Goal: Task Accomplishment & Management: Manage account settings

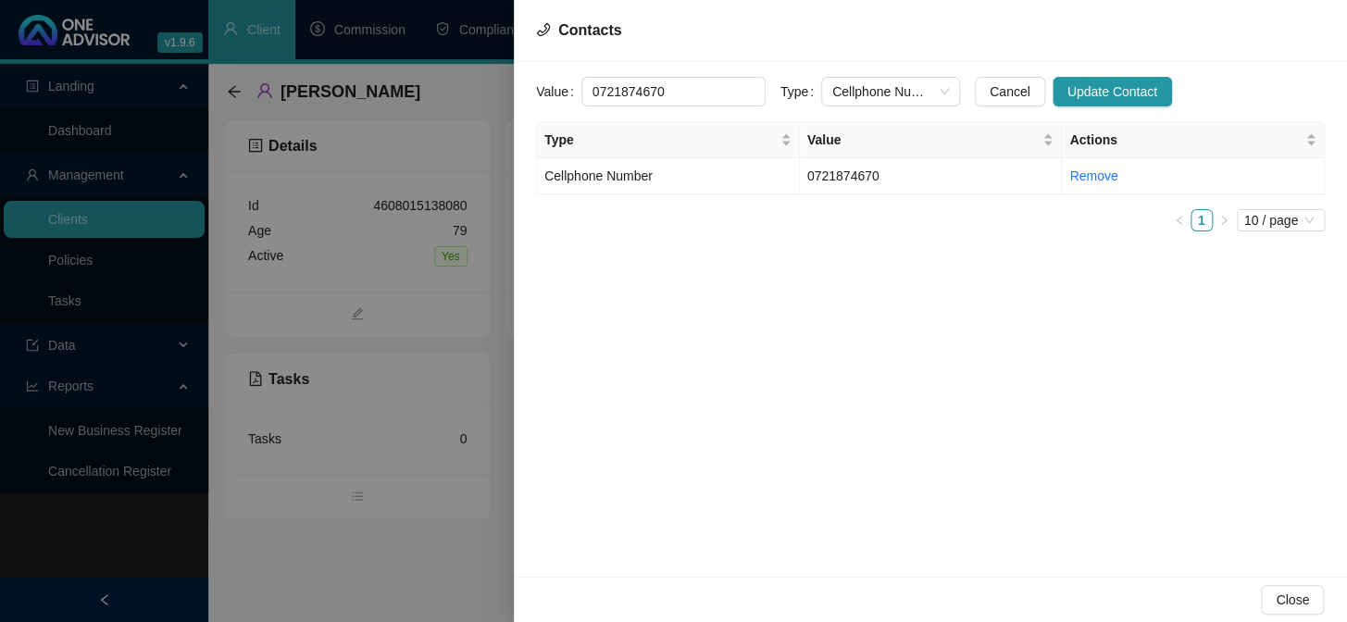
click at [59, 309] on div at bounding box center [673, 311] width 1347 height 622
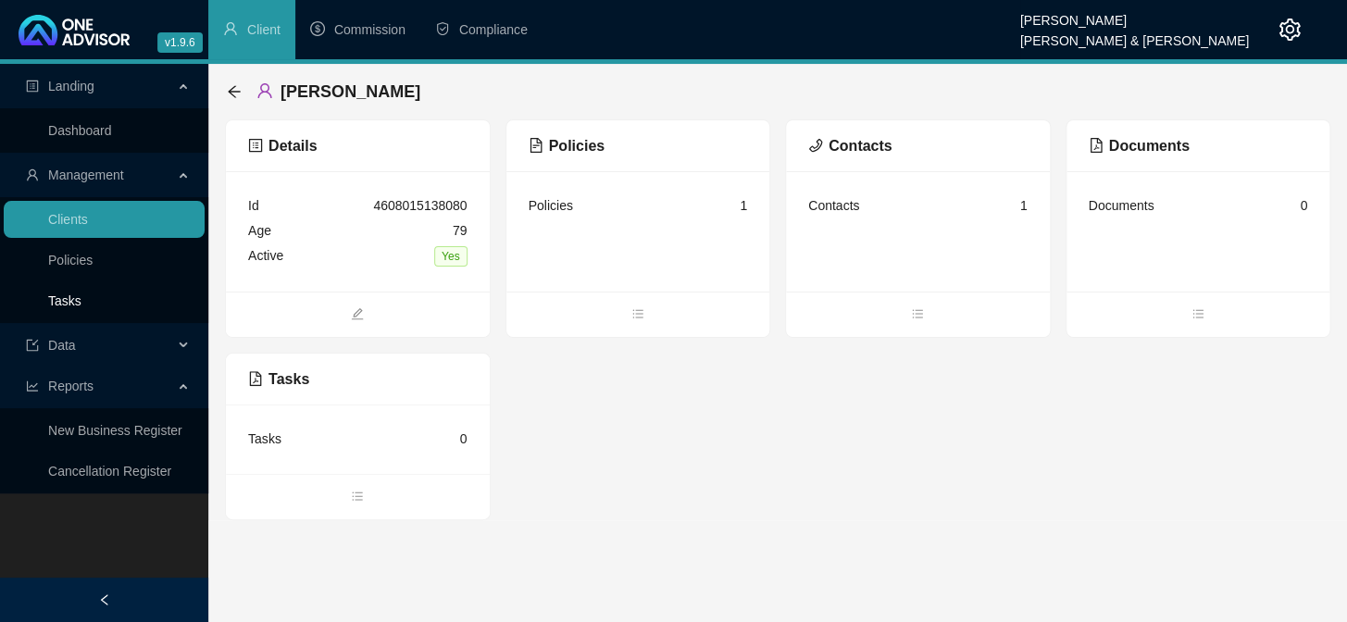
click at [67, 305] on link "Tasks" at bounding box center [64, 300] width 33 height 15
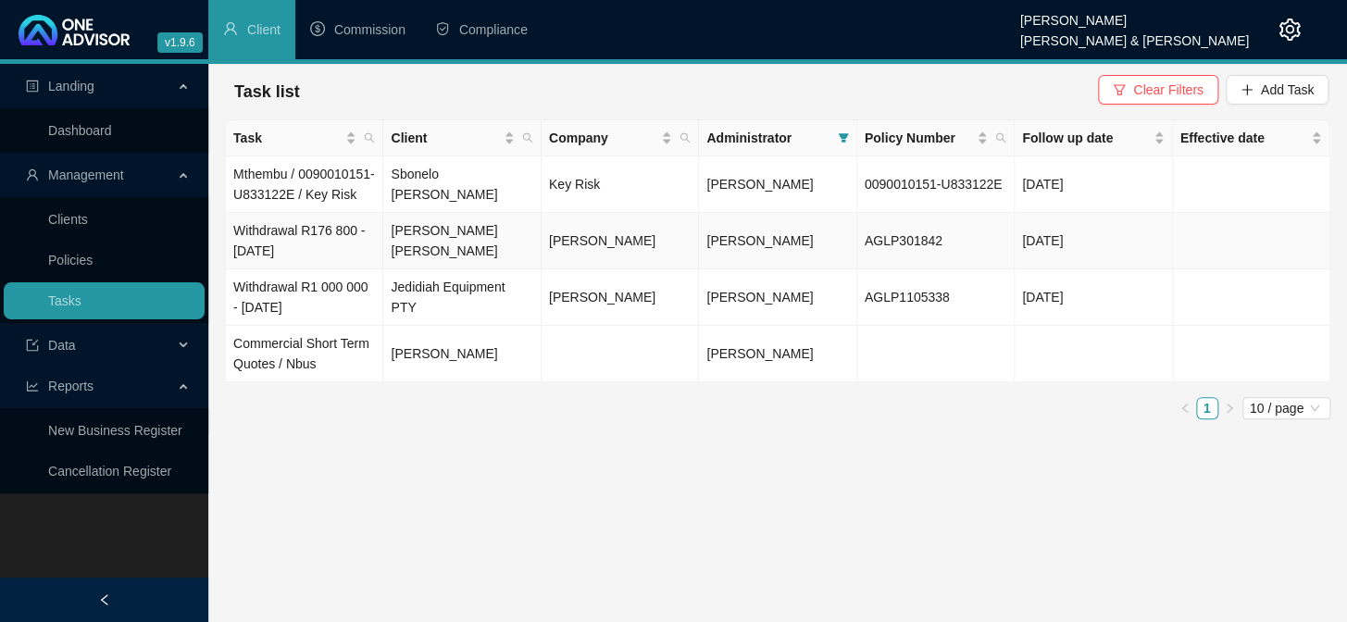
click at [301, 253] on td "Withdrawal R176 800 - [DATE]" at bounding box center [304, 241] width 157 height 56
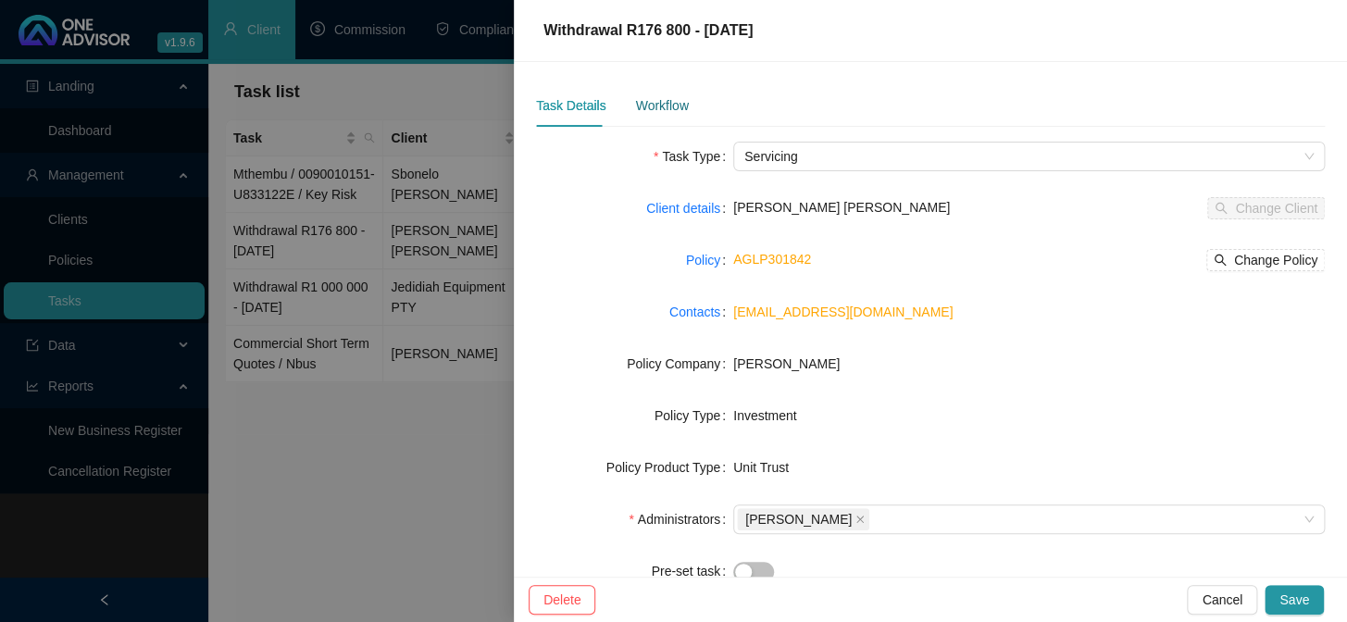
click at [670, 107] on div "Workflow" at bounding box center [661, 105] width 53 height 20
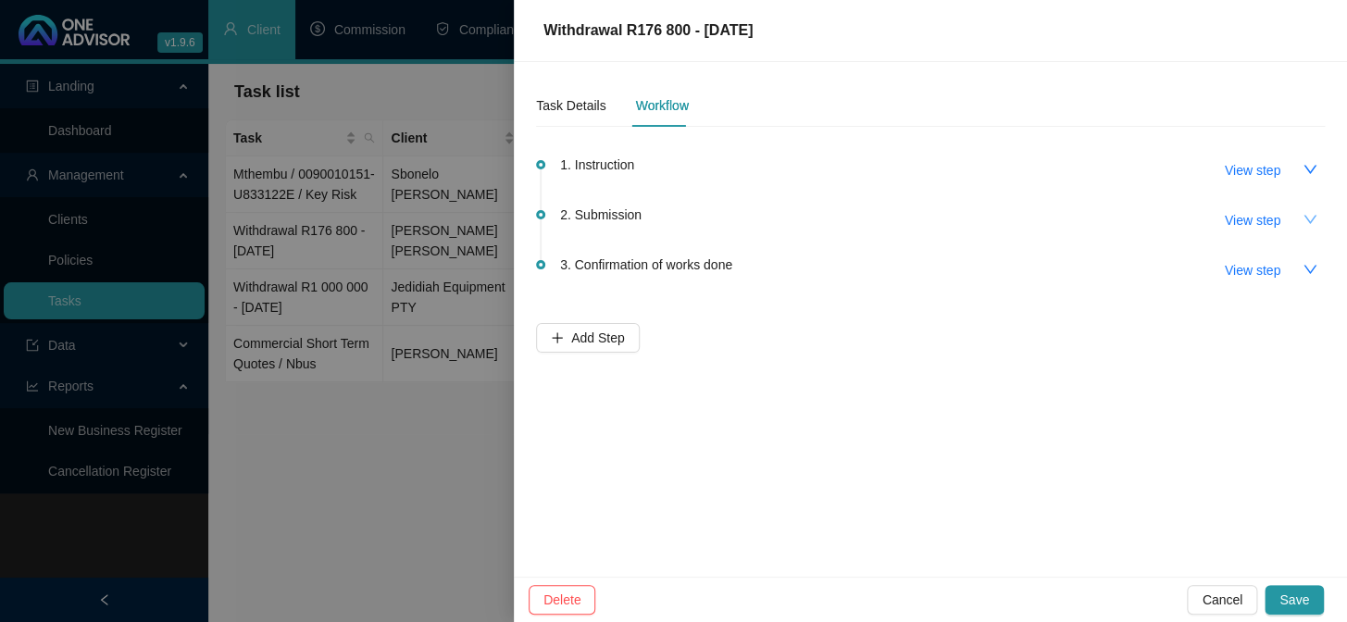
click at [1309, 215] on icon "down" at bounding box center [1309, 219] width 15 height 15
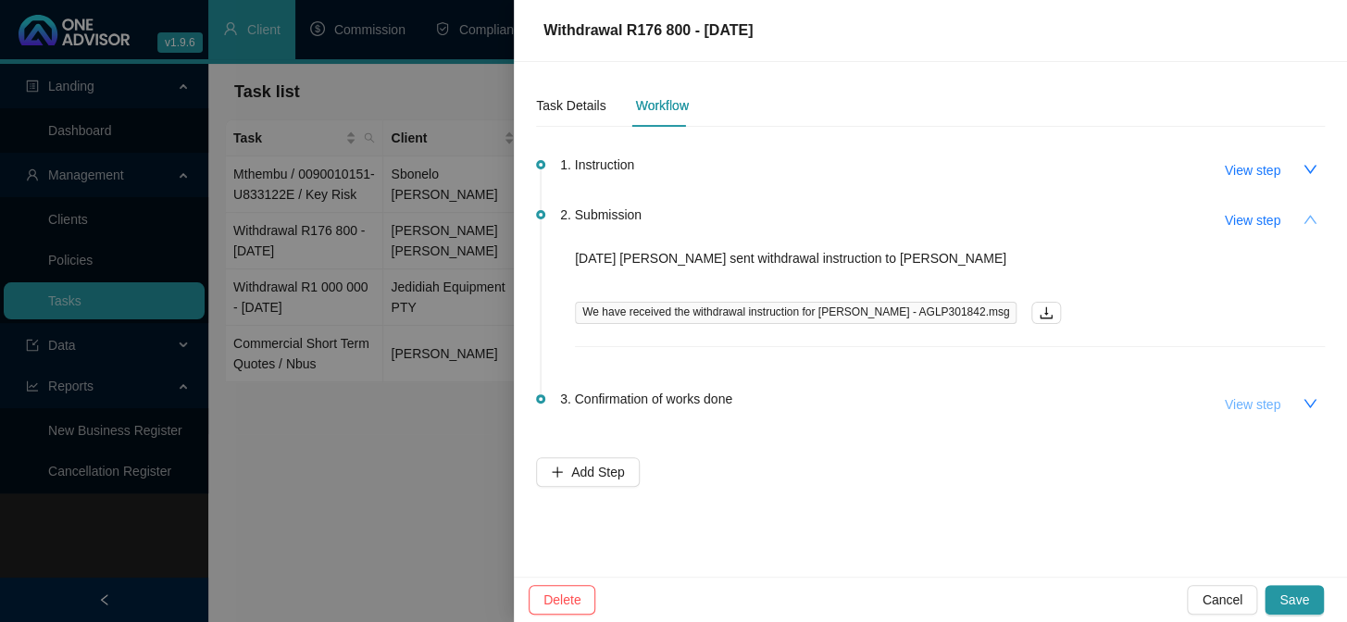
click at [1262, 404] on span "View step" at bounding box center [1252, 404] width 56 height 20
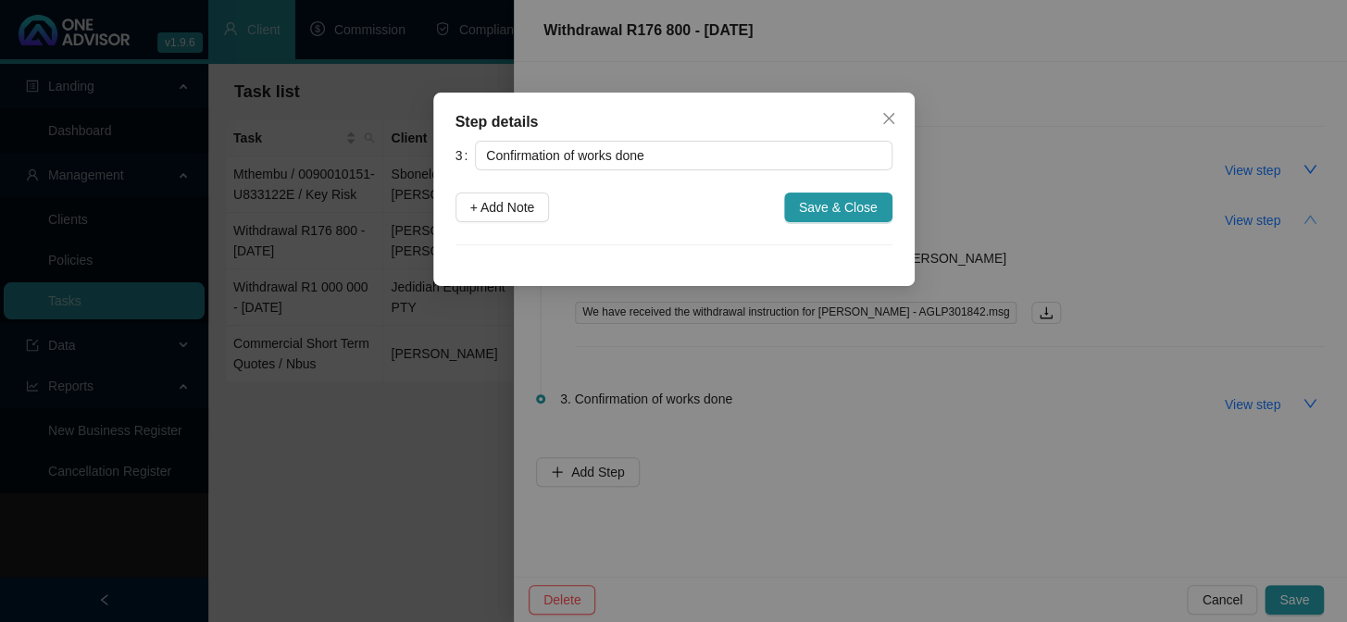
click at [1262, 404] on div "Step details 3 Confirmation of works done + Add Note Save & Close Cancel OK" at bounding box center [673, 311] width 1347 height 622
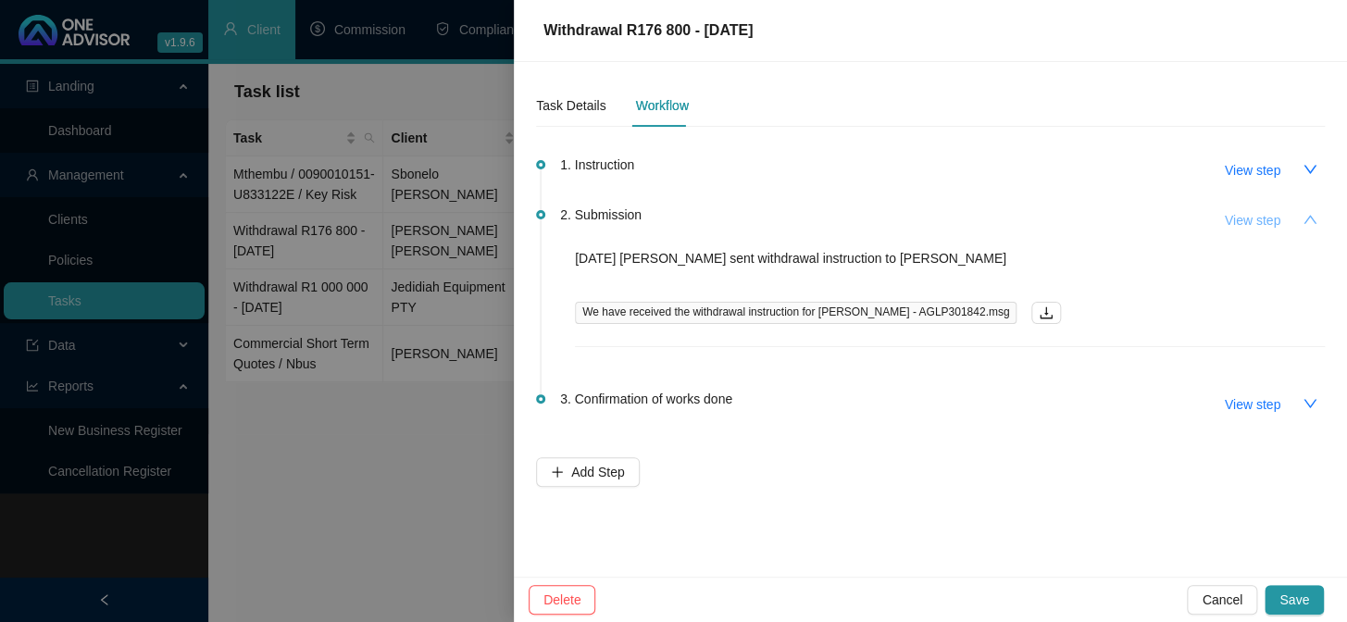
click at [1230, 216] on span "View step" at bounding box center [1252, 220] width 56 height 20
type input "Submission"
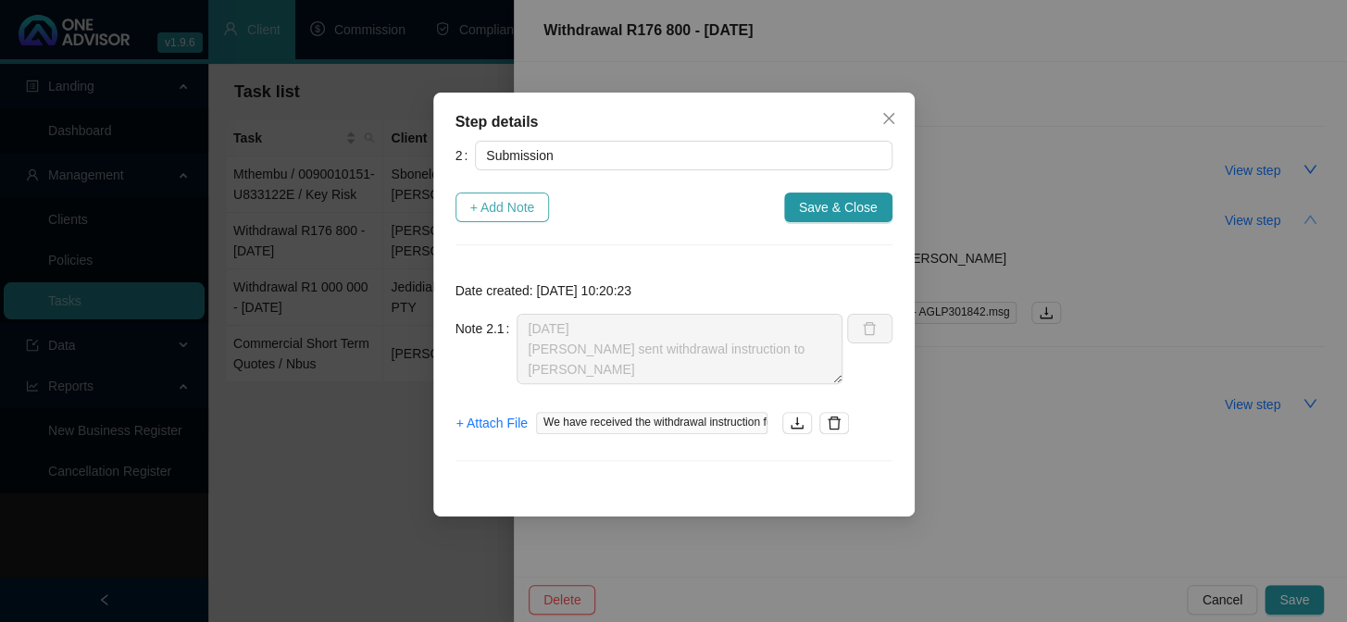
click at [513, 208] on span "+ Add Note" at bounding box center [502, 207] width 65 height 20
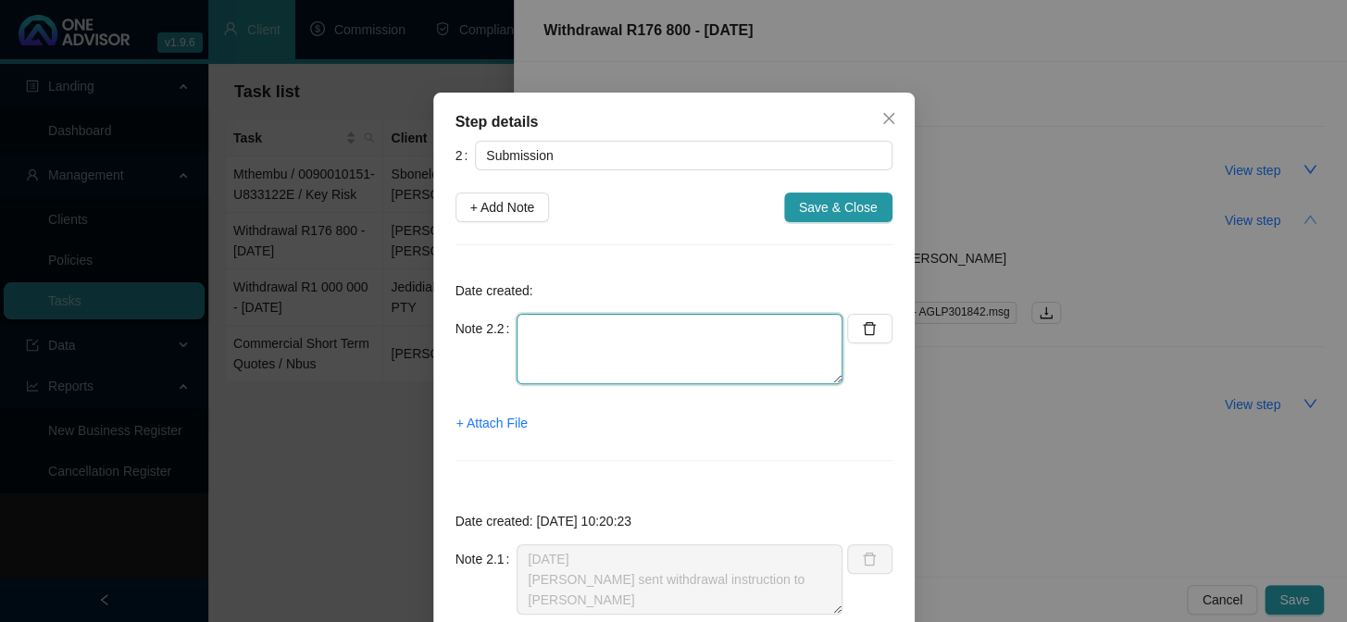
click at [590, 358] on textarea at bounding box center [679, 349] width 326 height 70
type textarea "[DATE] CONFIRMATION FROM [PERSON_NAME]"
click at [492, 422] on span "+ Attach File" at bounding box center [491, 423] width 71 height 20
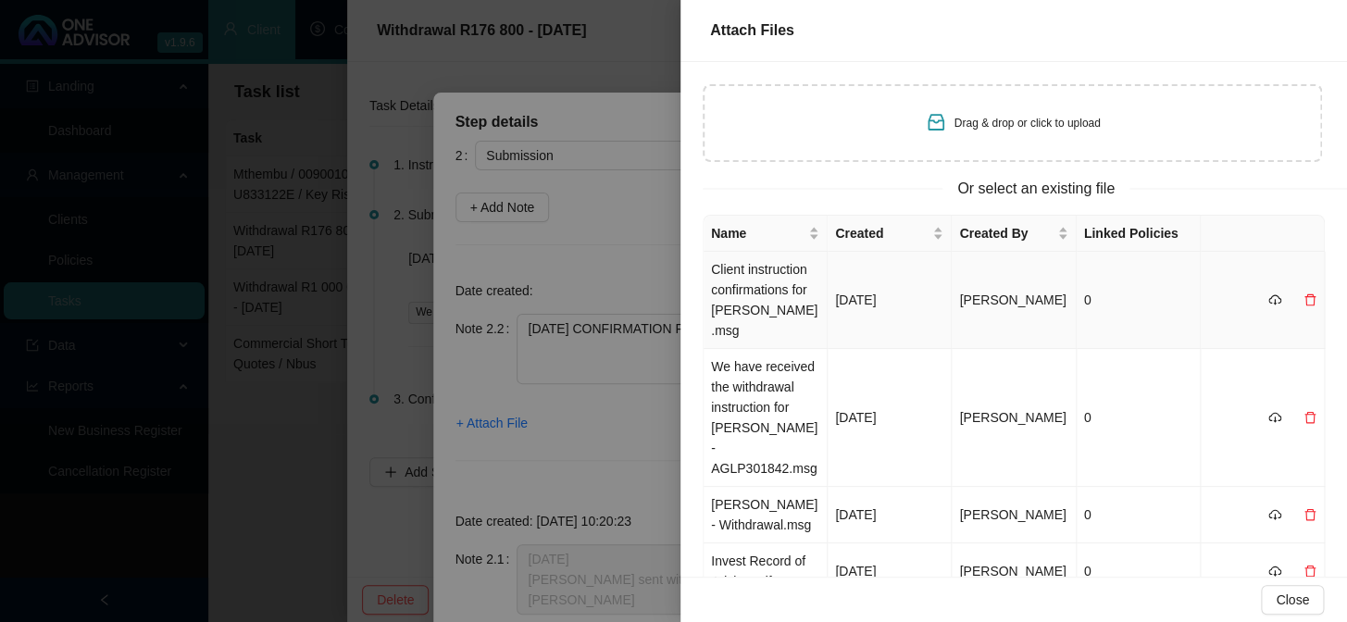
click at [778, 287] on td "Client instruction confirmations for [PERSON_NAME].msg" at bounding box center [765, 300] width 124 height 97
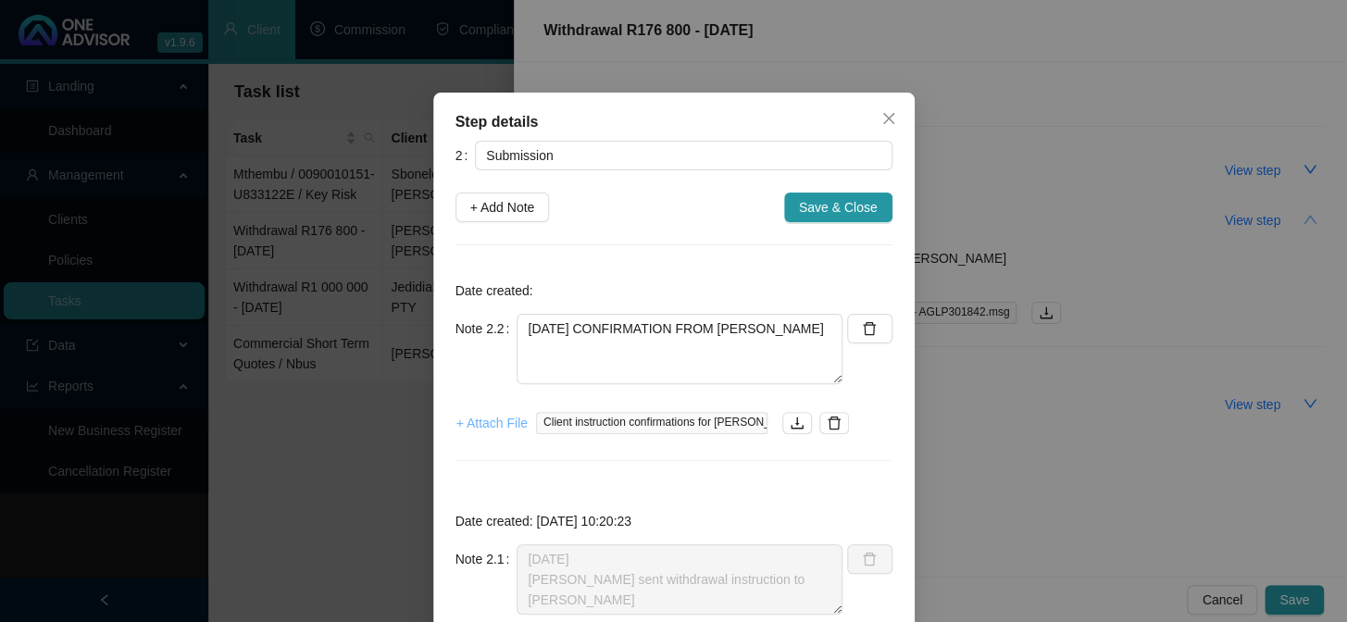
click at [471, 421] on span "+ Attach File" at bounding box center [491, 423] width 71 height 20
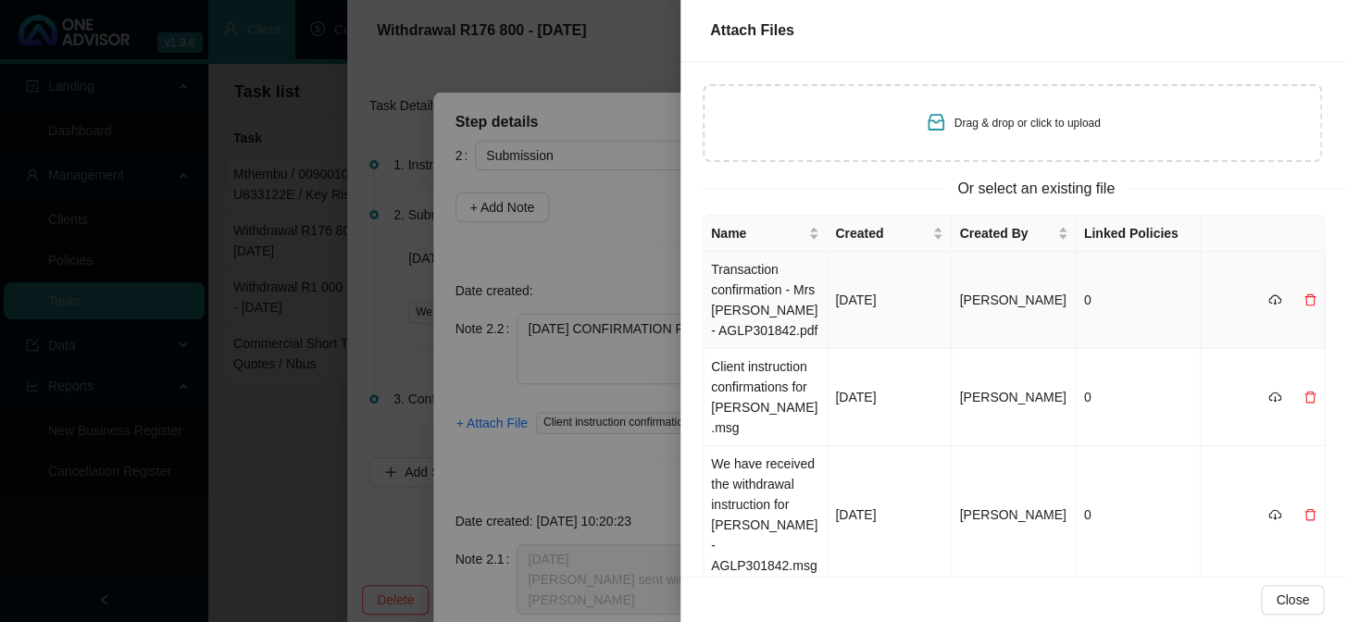
click at [731, 288] on td "Transaction confirmation - Mrs [PERSON_NAME] - AGLP301842.pdf" at bounding box center [765, 300] width 124 height 97
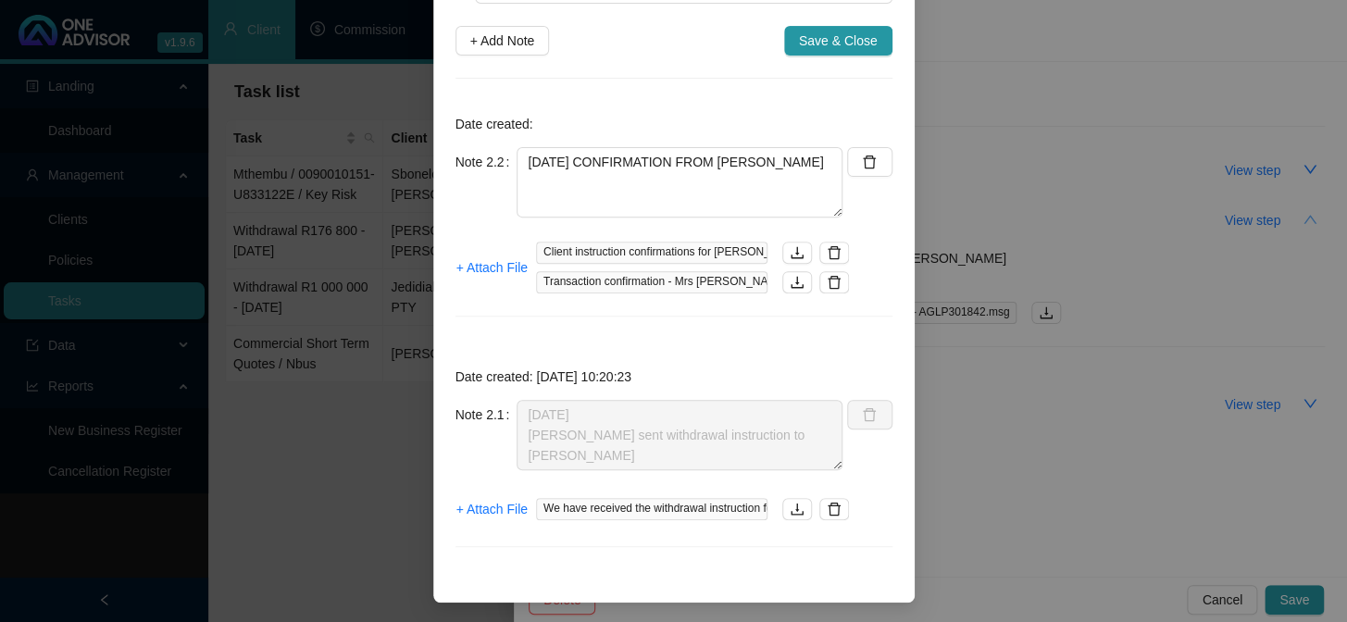
scroll to position [168, 0]
click at [834, 43] on span "Save & Close" at bounding box center [838, 40] width 79 height 20
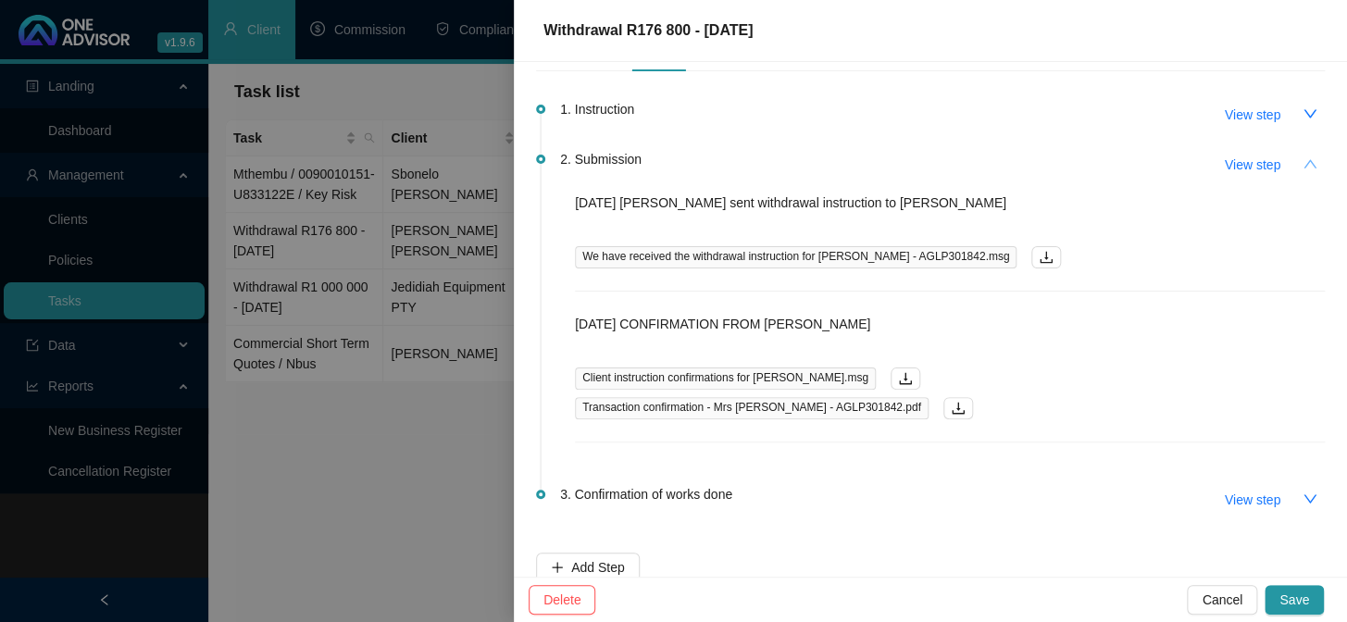
scroll to position [81, 0]
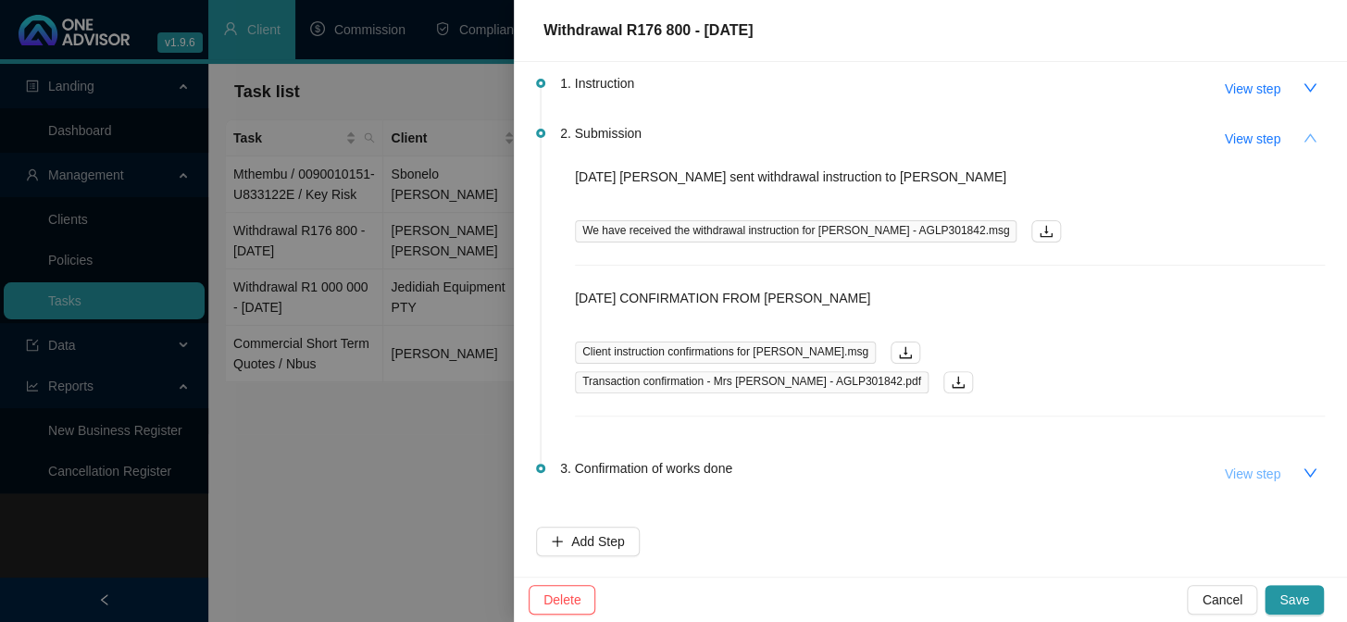
click at [1232, 473] on span "View step" at bounding box center [1252, 474] width 56 height 20
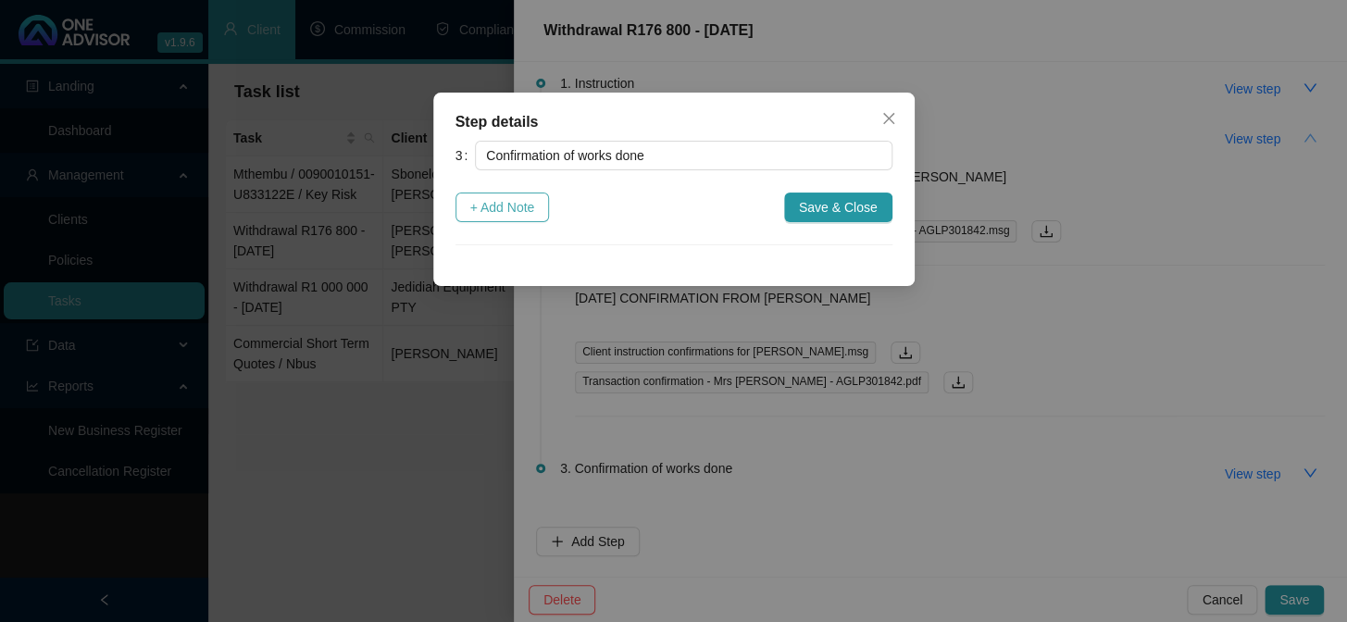
click at [505, 212] on span "+ Add Note" at bounding box center [502, 207] width 65 height 20
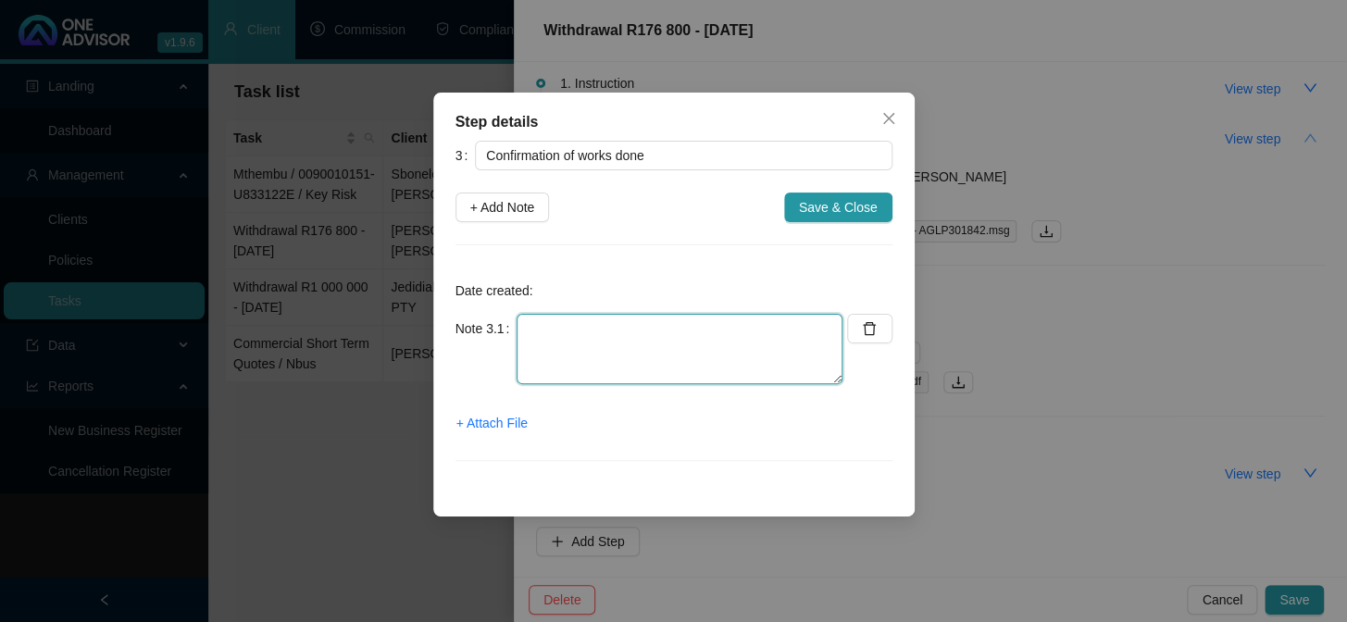
click at [554, 351] on textarea at bounding box center [679, 349] width 326 height 70
type textarea "[DATE] CONFIRMATION EMAILED TO CLLIENT"
click at [511, 424] on span "+ Attach File" at bounding box center [491, 423] width 71 height 20
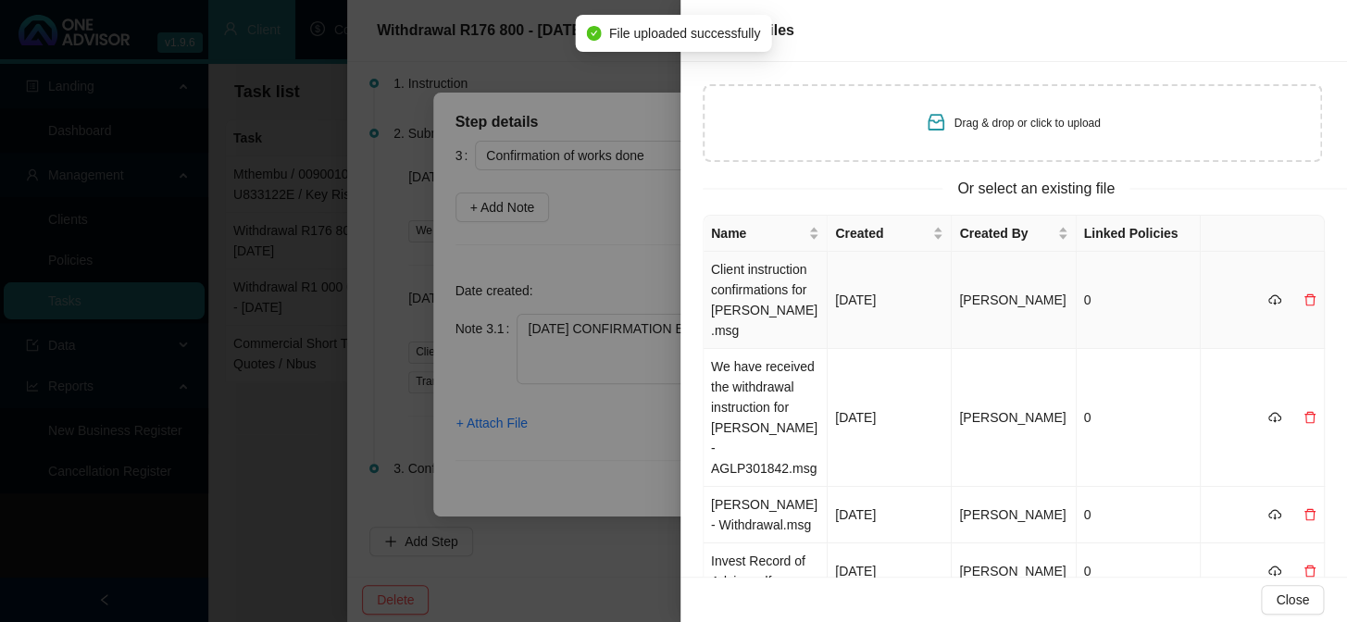
click at [778, 275] on td "Client instruction confirmations for [PERSON_NAME].msg" at bounding box center [765, 300] width 124 height 97
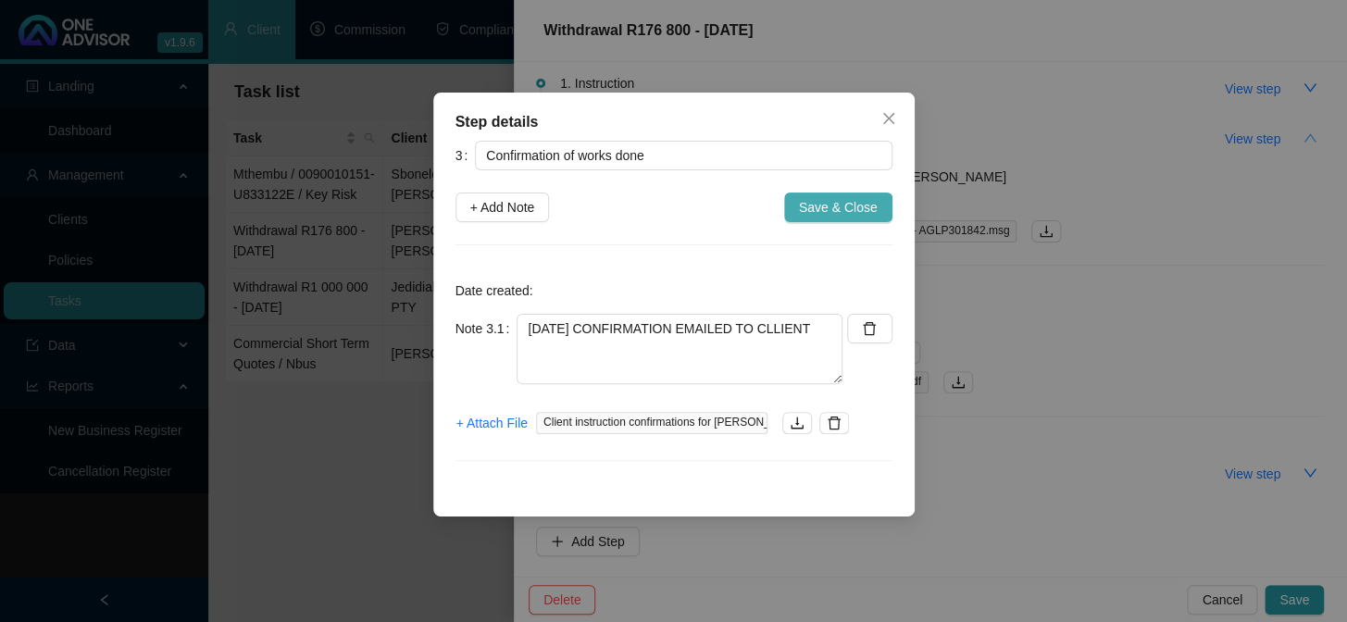
click at [836, 202] on span "Save & Close" at bounding box center [838, 207] width 79 height 20
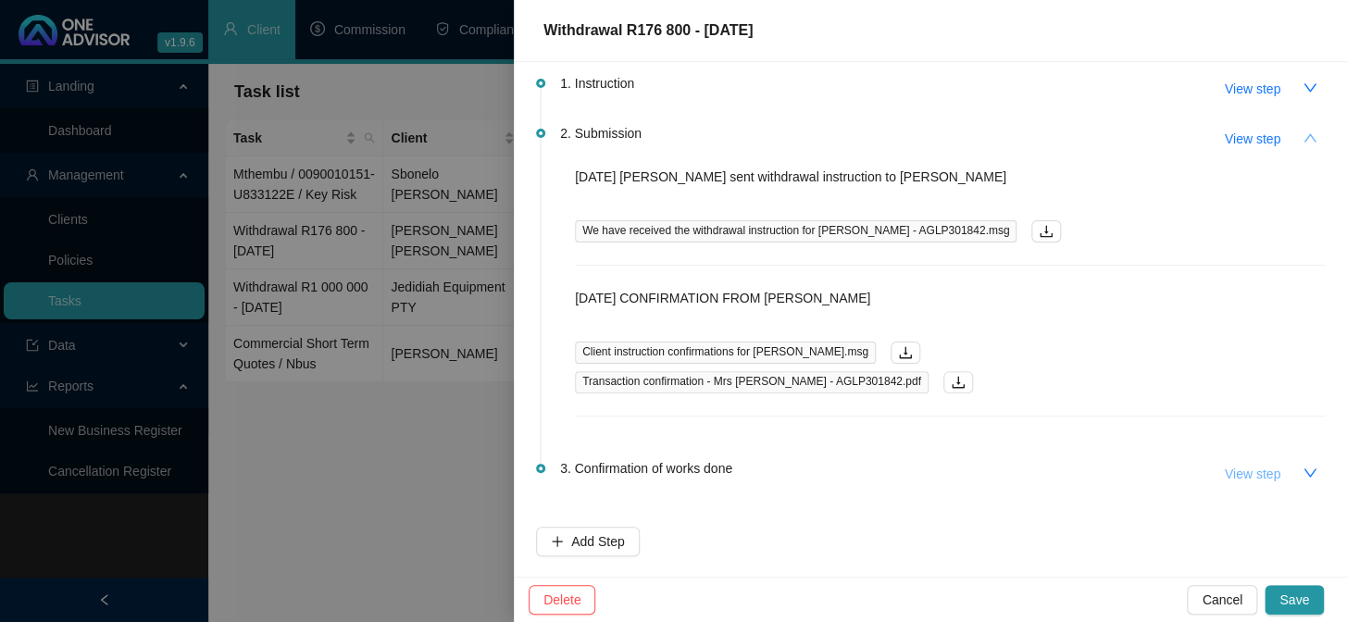
click at [1233, 471] on span "View step" at bounding box center [1252, 474] width 56 height 20
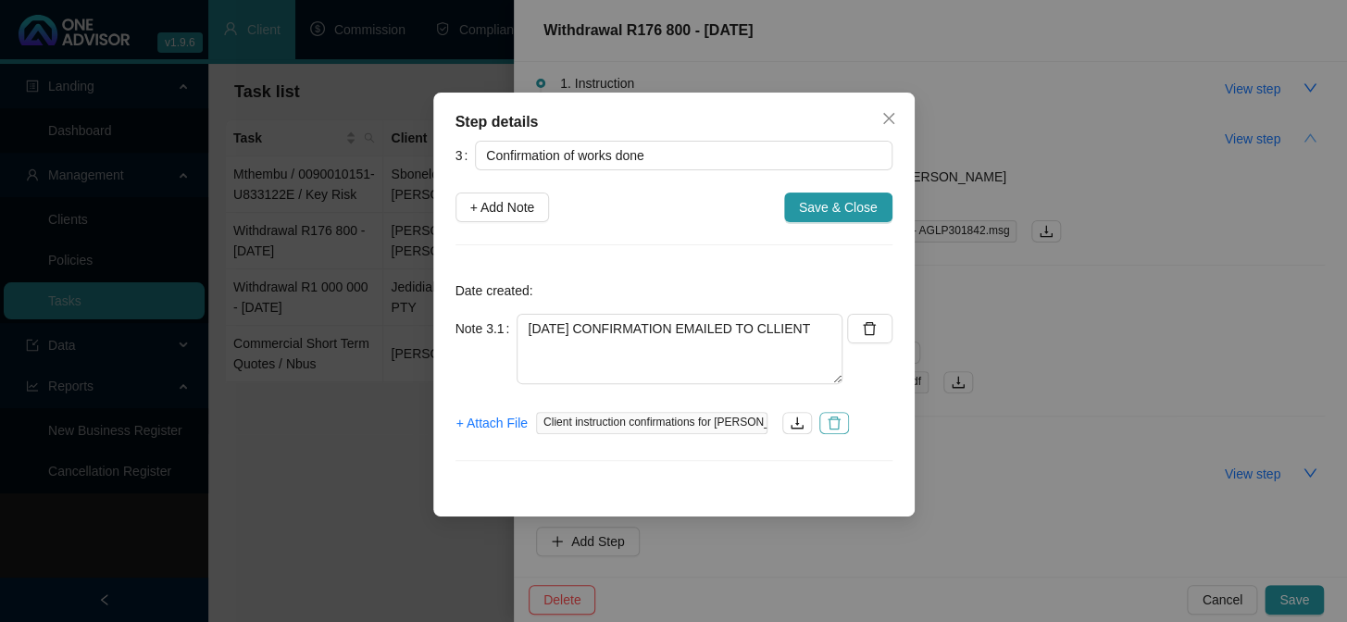
click at [839, 425] on icon "delete" at bounding box center [834, 423] width 15 height 15
click at [1116, 415] on div "Step details 3 Confirmation of works done + Add Note Save & Close Date created:…" at bounding box center [673, 311] width 1347 height 622
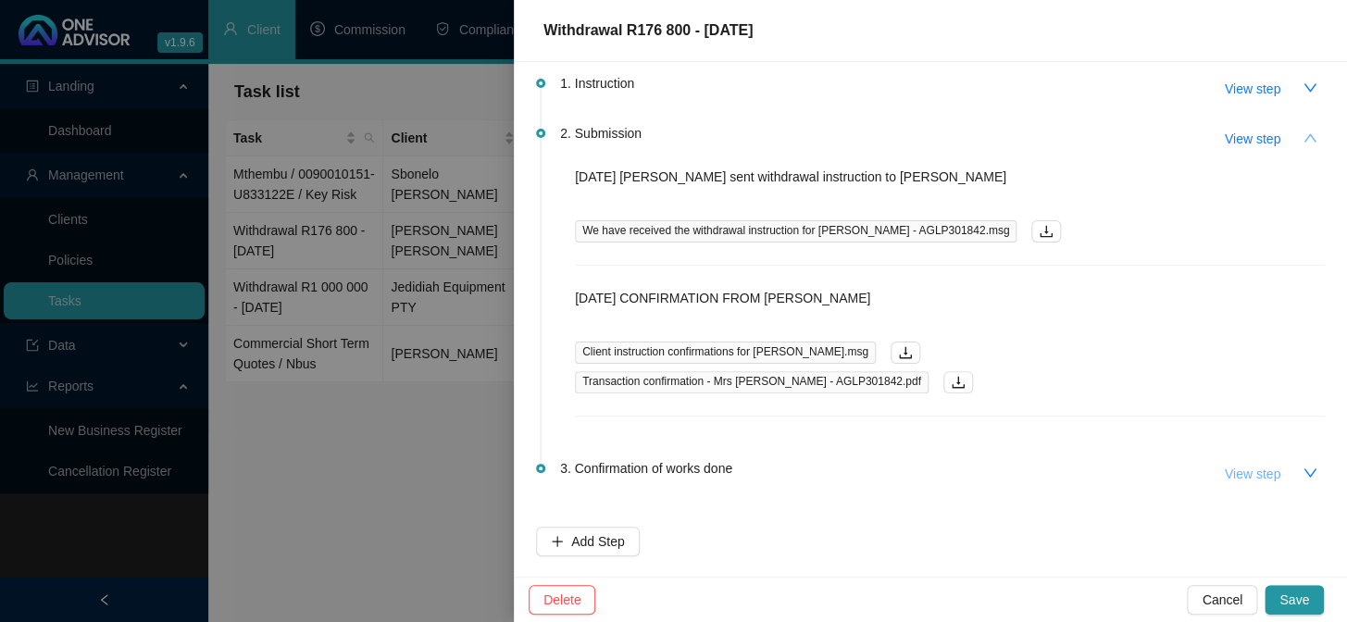
click at [1254, 471] on span "View step" at bounding box center [1252, 474] width 56 height 20
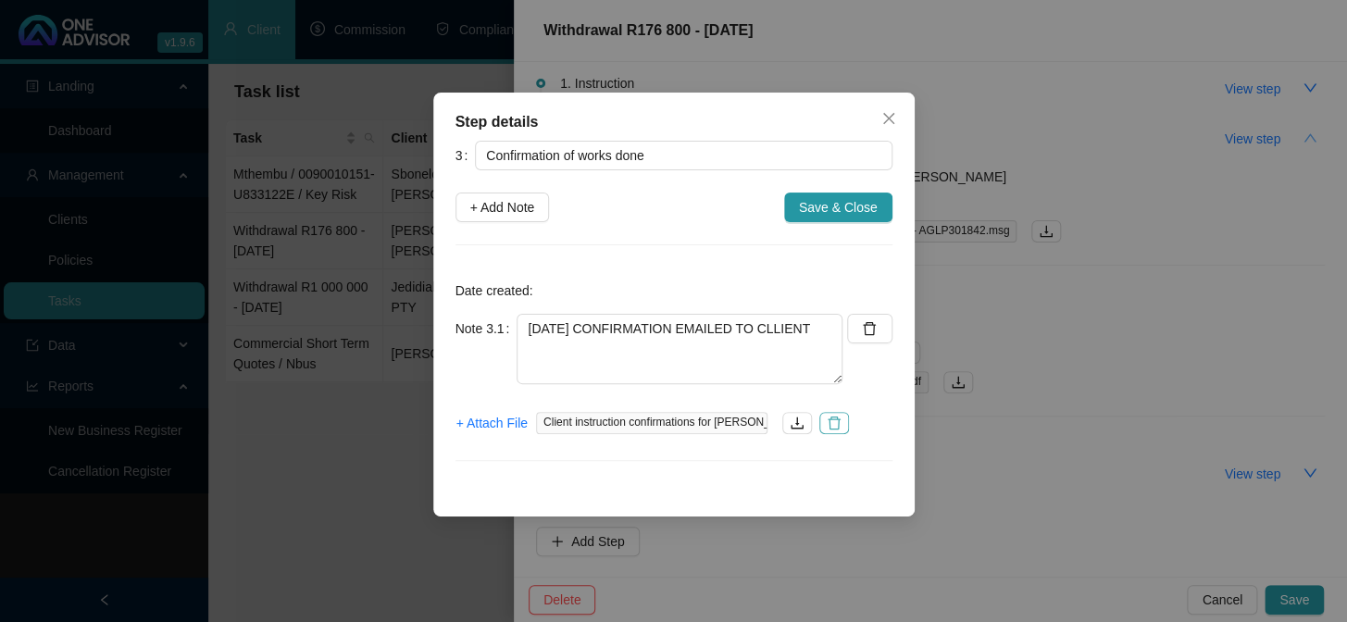
click at [836, 421] on icon "delete" at bounding box center [834, 423] width 15 height 15
click at [521, 422] on span "+ Attach File" at bounding box center [491, 423] width 71 height 20
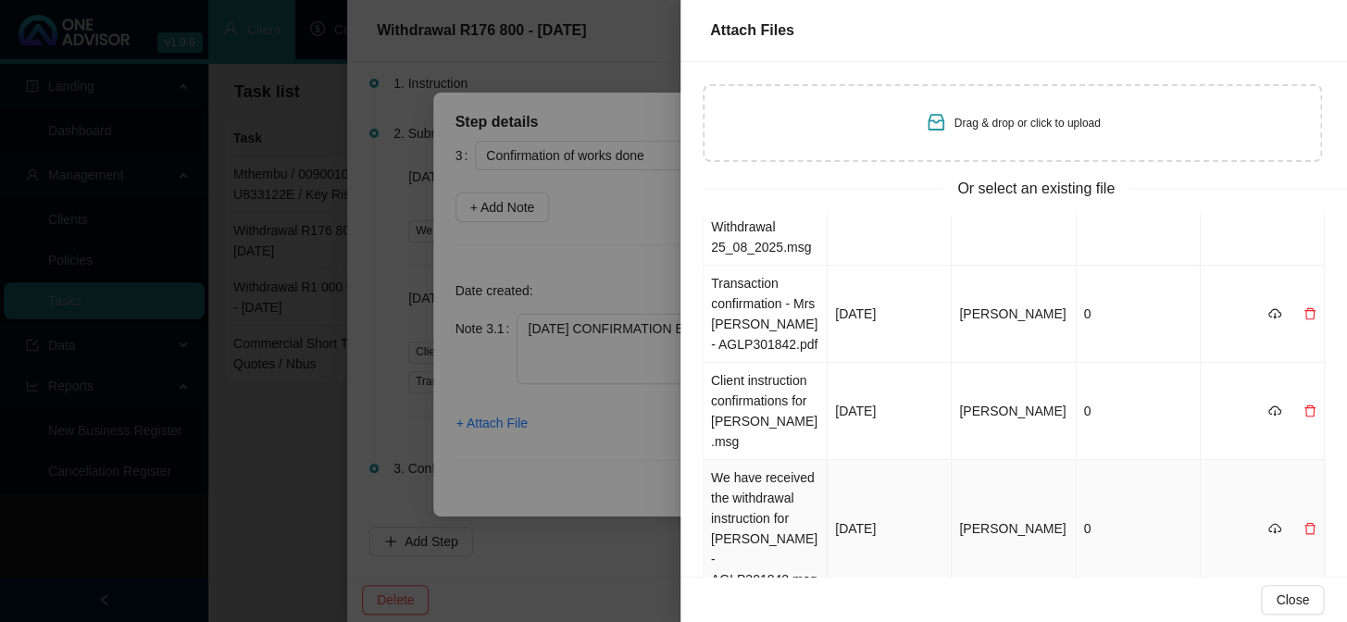
scroll to position [0, 0]
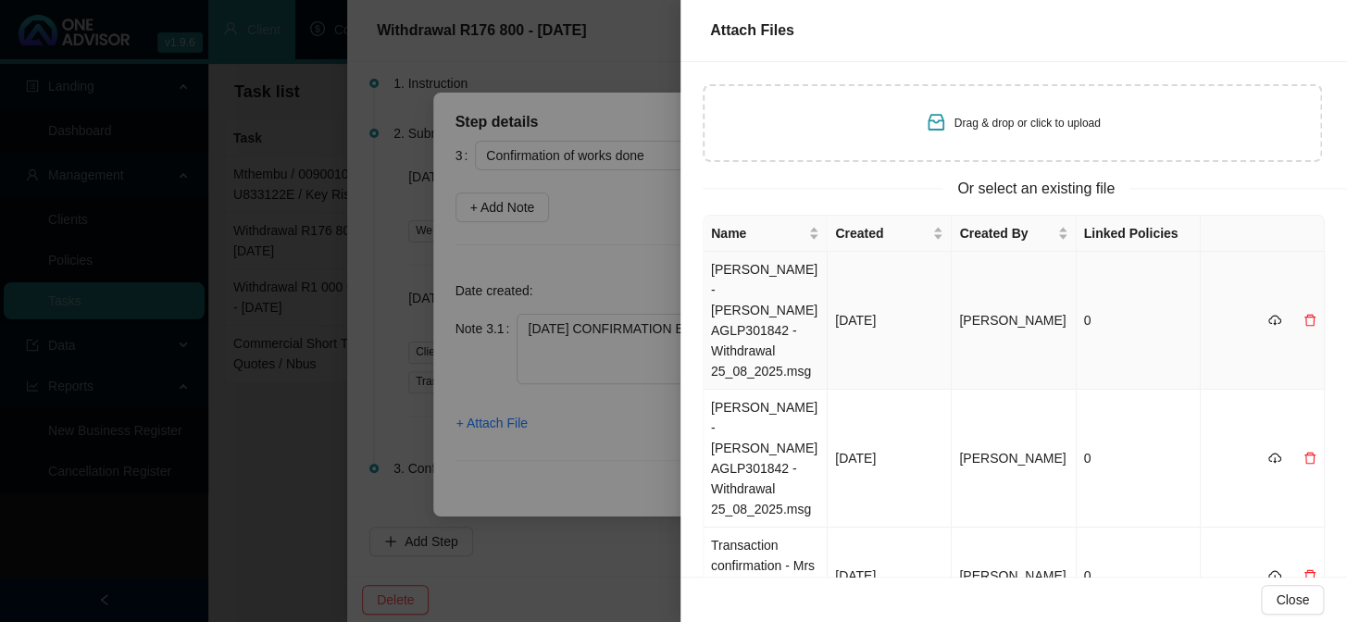
click at [769, 289] on td "[PERSON_NAME] - [PERSON_NAME] AGLP301842 - Withdrawal 25_08_2025.msg" at bounding box center [765, 321] width 124 height 138
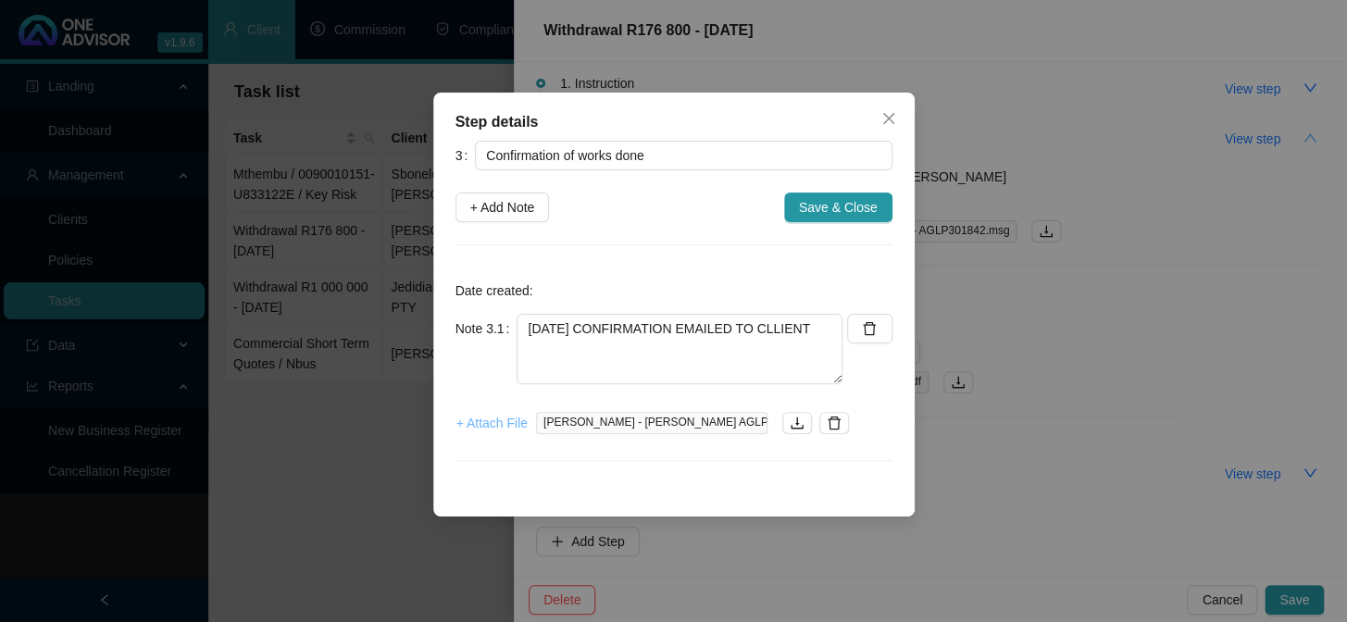
click at [491, 424] on span "+ Attach File" at bounding box center [491, 423] width 71 height 20
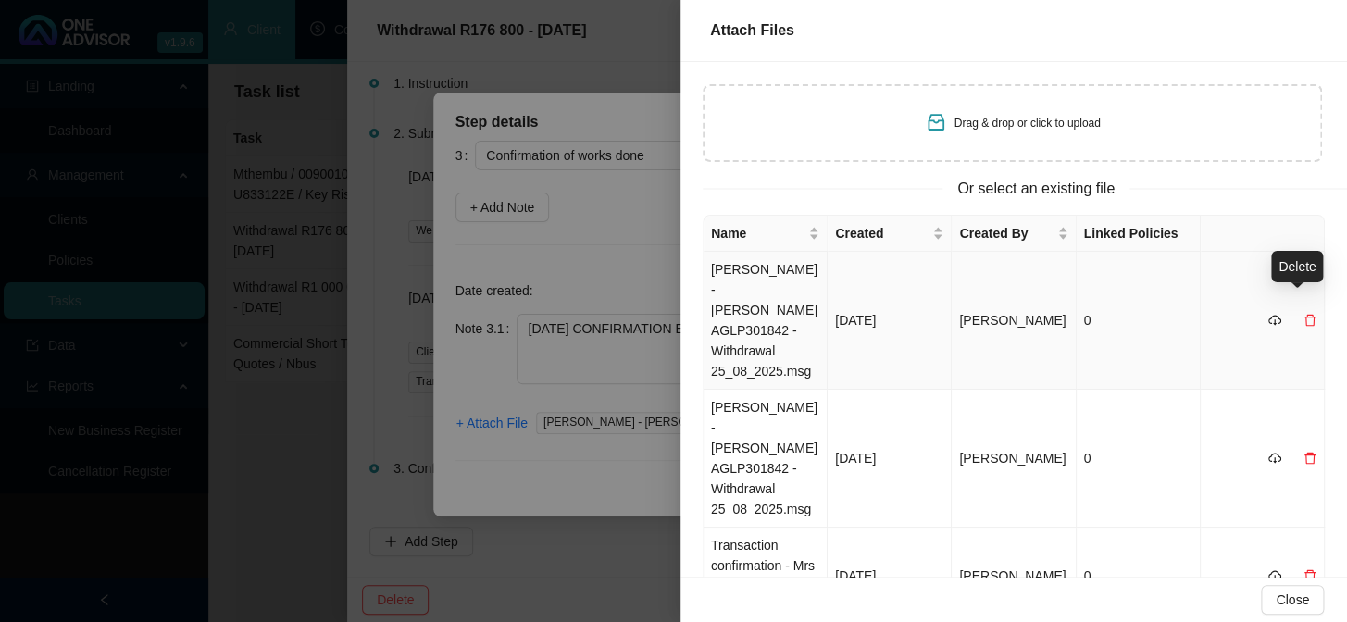
click at [1303, 314] on icon "delete" at bounding box center [1309, 320] width 13 height 13
click at [1319, 270] on span "Yes" at bounding box center [1318, 272] width 21 height 20
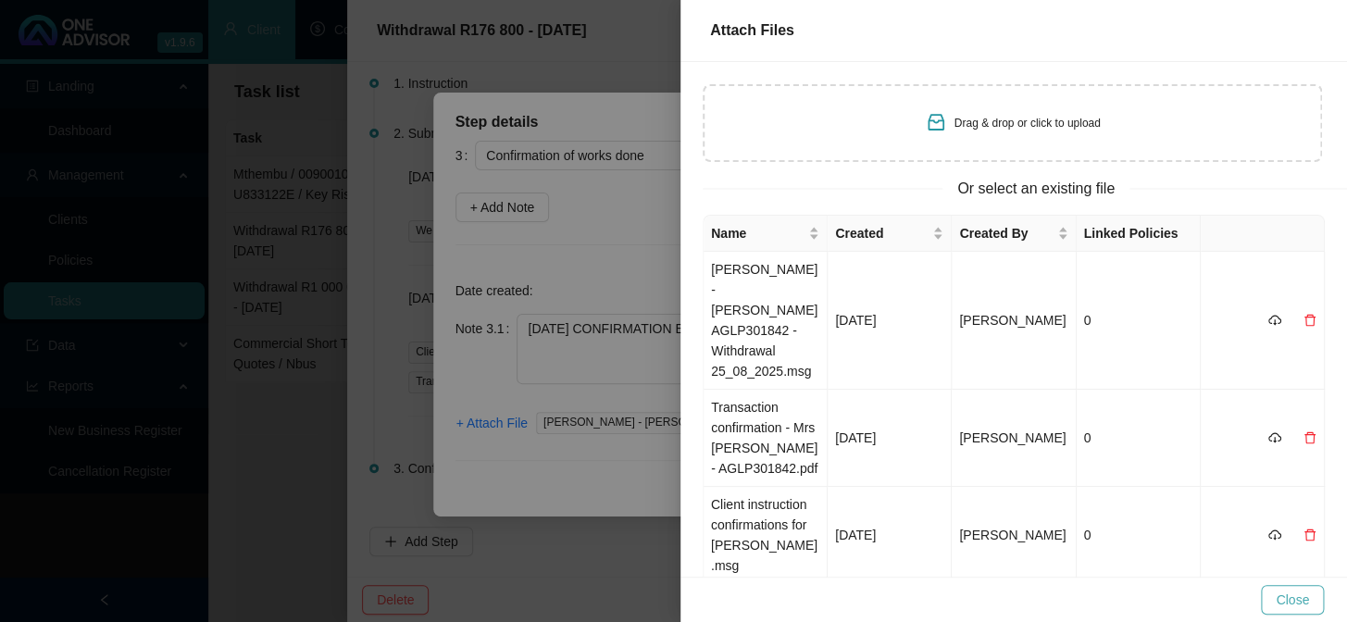
click at [1296, 603] on span "Close" at bounding box center [1291, 600] width 33 height 20
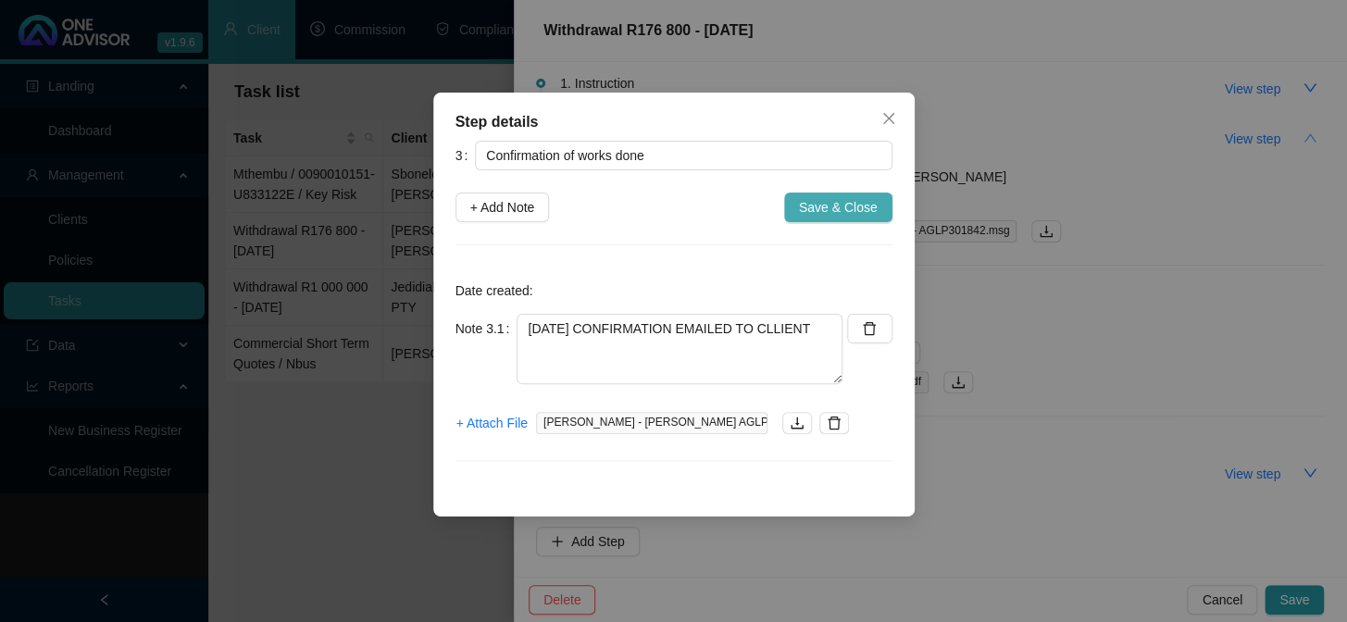
click at [827, 208] on span "Save & Close" at bounding box center [838, 207] width 79 height 20
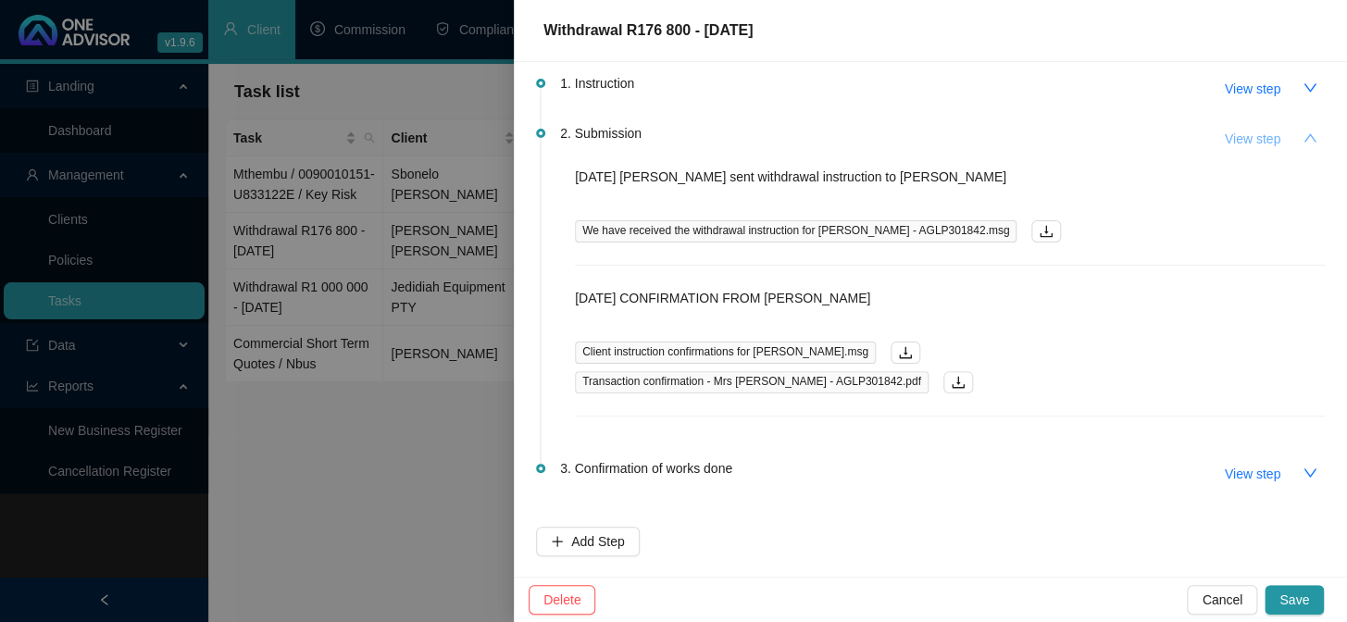
click at [1231, 143] on span "View step" at bounding box center [1252, 139] width 56 height 20
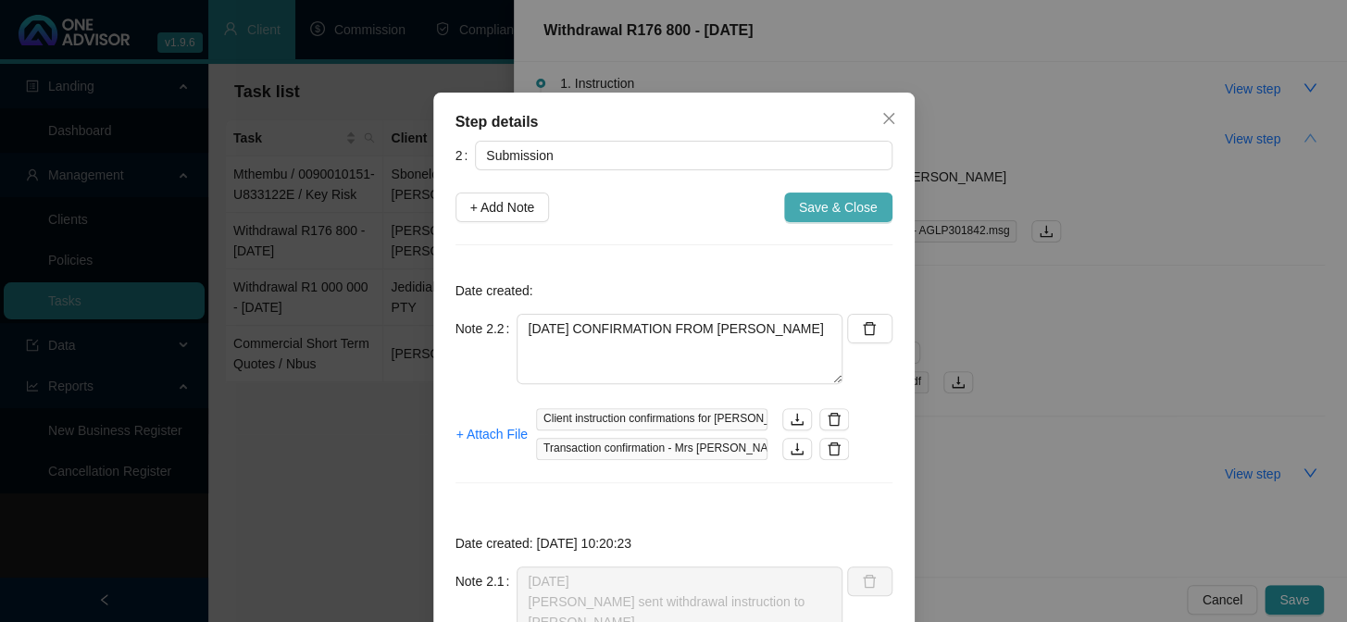
click at [868, 208] on span "Save & Close" at bounding box center [838, 207] width 79 height 20
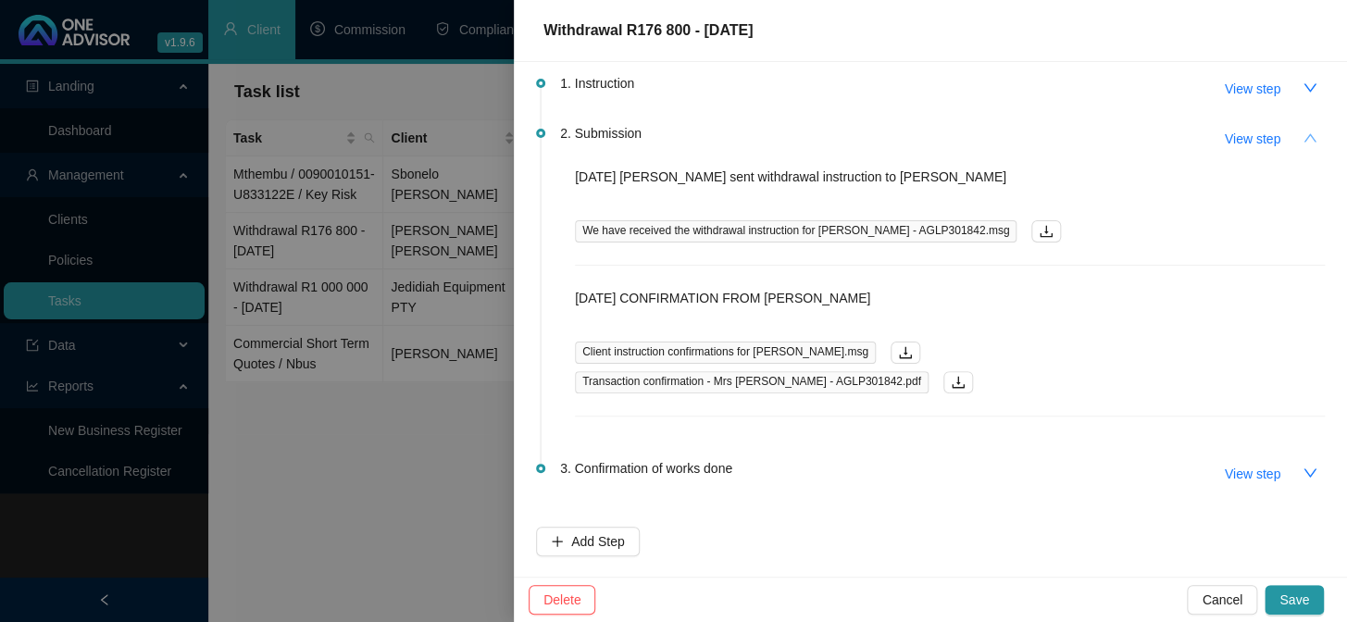
click at [1302, 138] on icon "up" at bounding box center [1309, 138] width 15 height 15
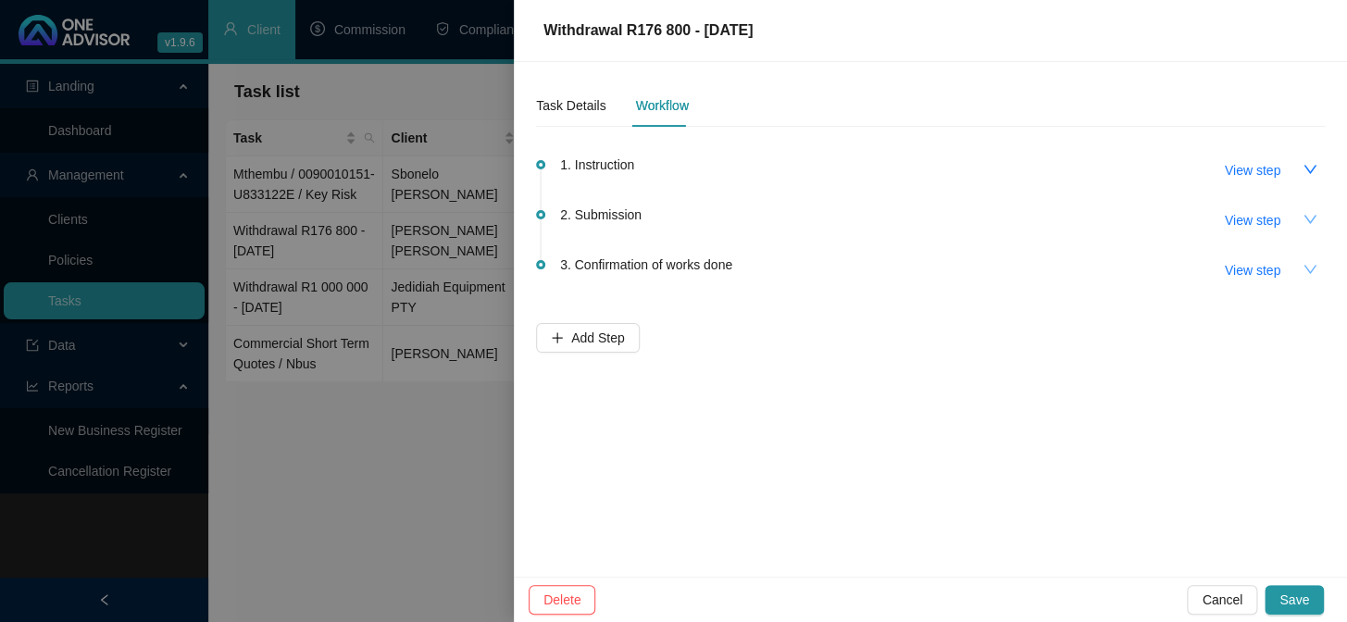
click at [1308, 266] on icon "down" at bounding box center [1309, 269] width 15 height 15
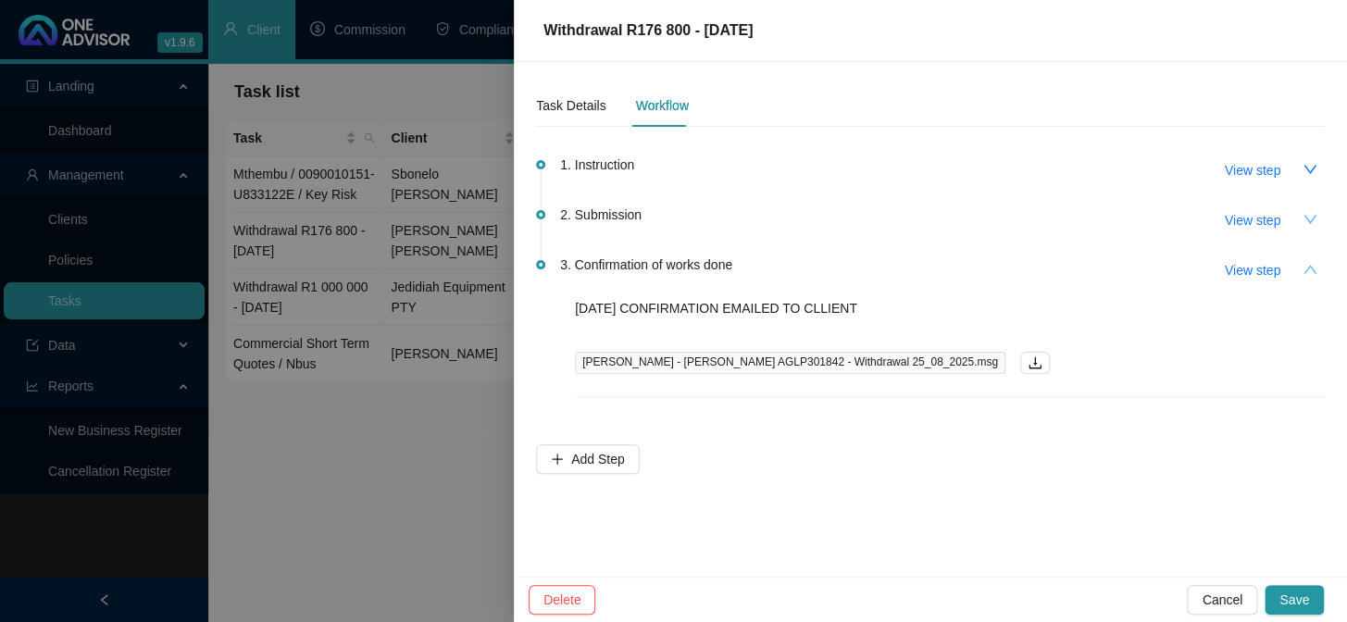
click at [827, 307] on p "[DATE] CONFIRMATION EMAILED TO CLLIENT" at bounding box center [950, 308] width 750 height 20
click at [1236, 268] on span "View step" at bounding box center [1252, 270] width 56 height 20
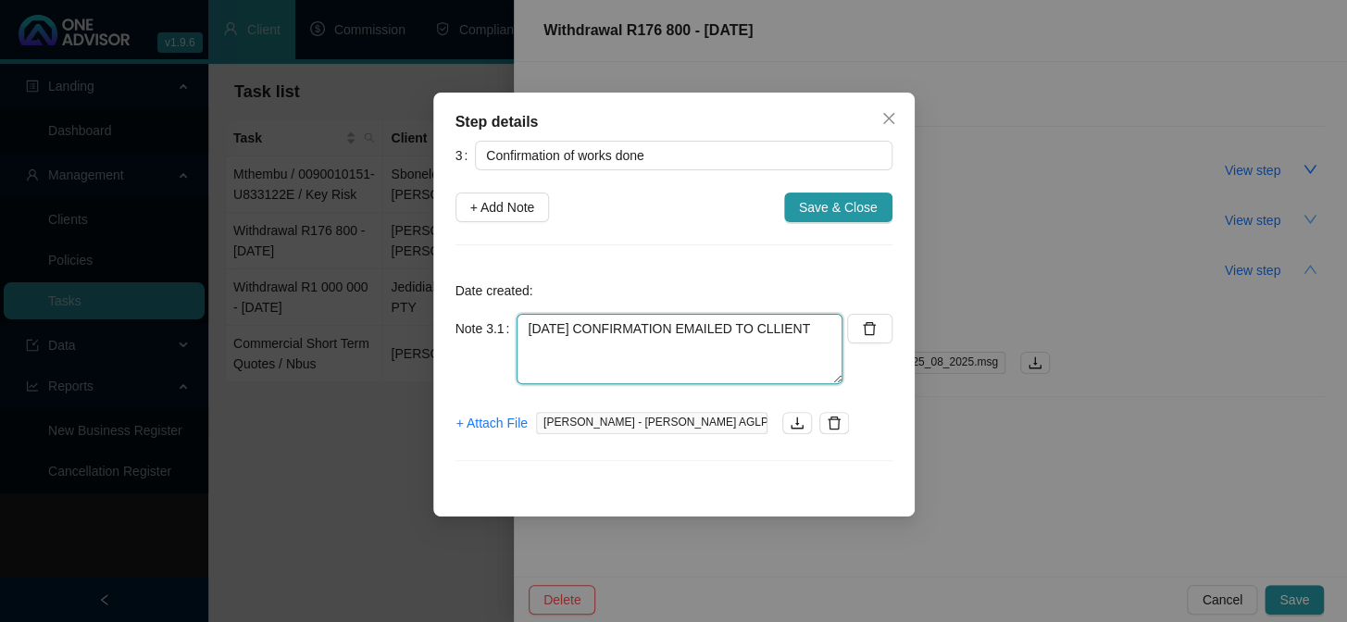
click at [779, 327] on textarea "[DATE] CONFIRMATION EMAILED TO CLLIENT" at bounding box center [679, 349] width 326 height 70
type textarea "[DATE] CONFIRMATION EMAILED TO CLIENT"
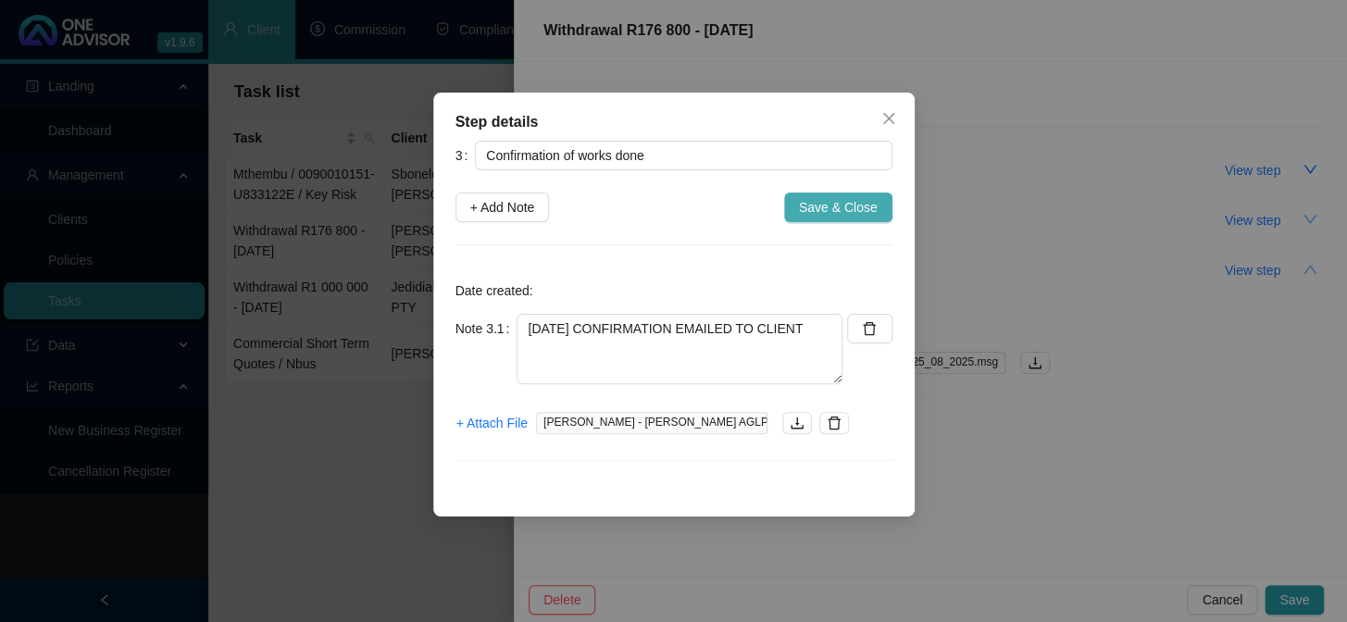
click at [871, 205] on span "Save & Close" at bounding box center [838, 207] width 79 height 20
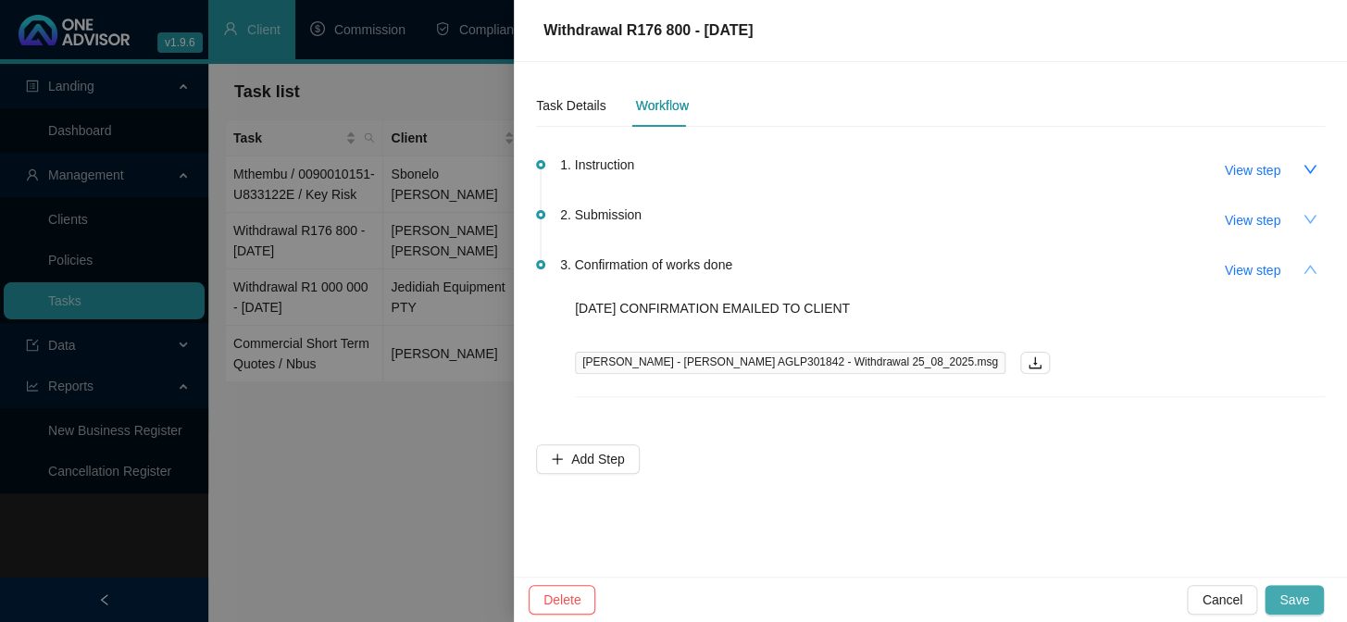
click at [1299, 600] on span "Save" at bounding box center [1294, 600] width 30 height 20
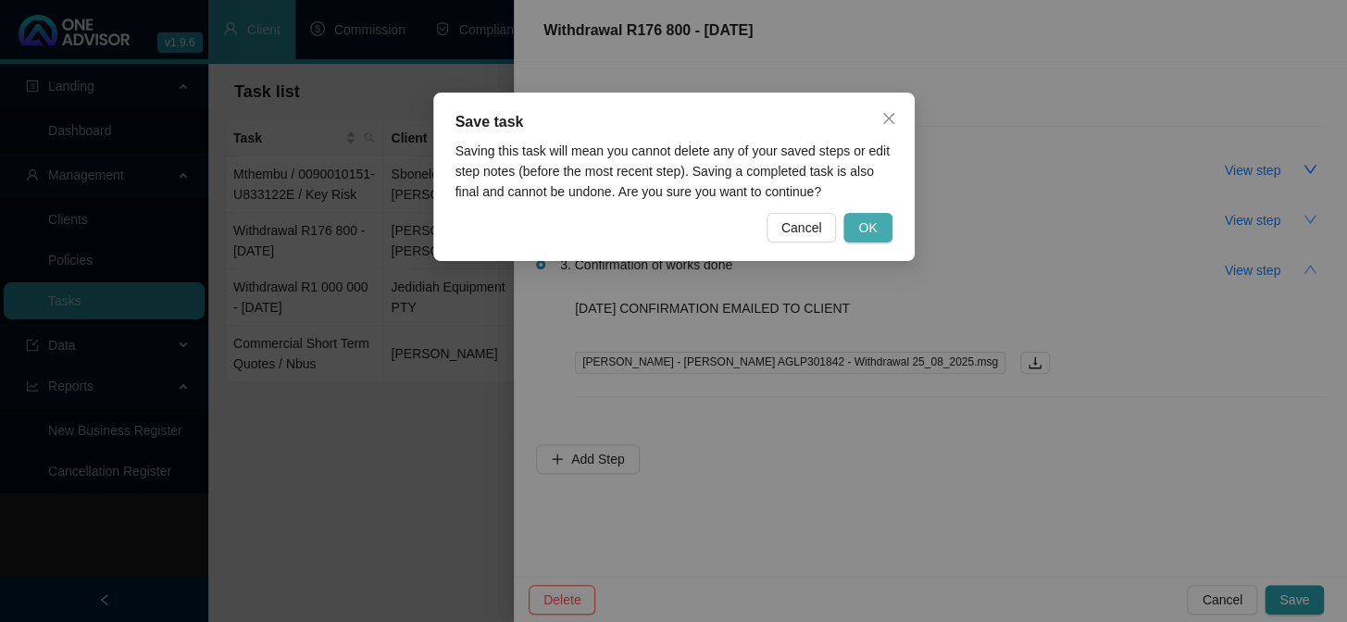
click at [866, 228] on span "OK" at bounding box center [867, 228] width 19 height 20
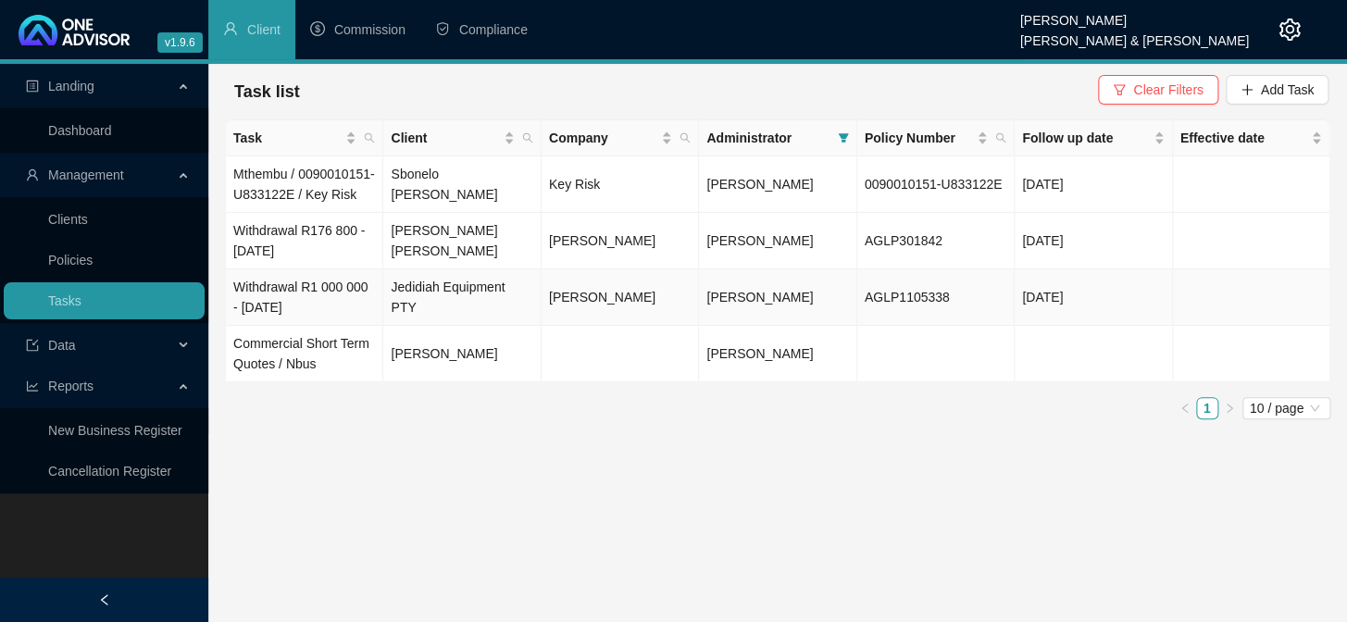
click at [460, 317] on td "Jedidiah Equipment PTY" at bounding box center [461, 297] width 157 height 56
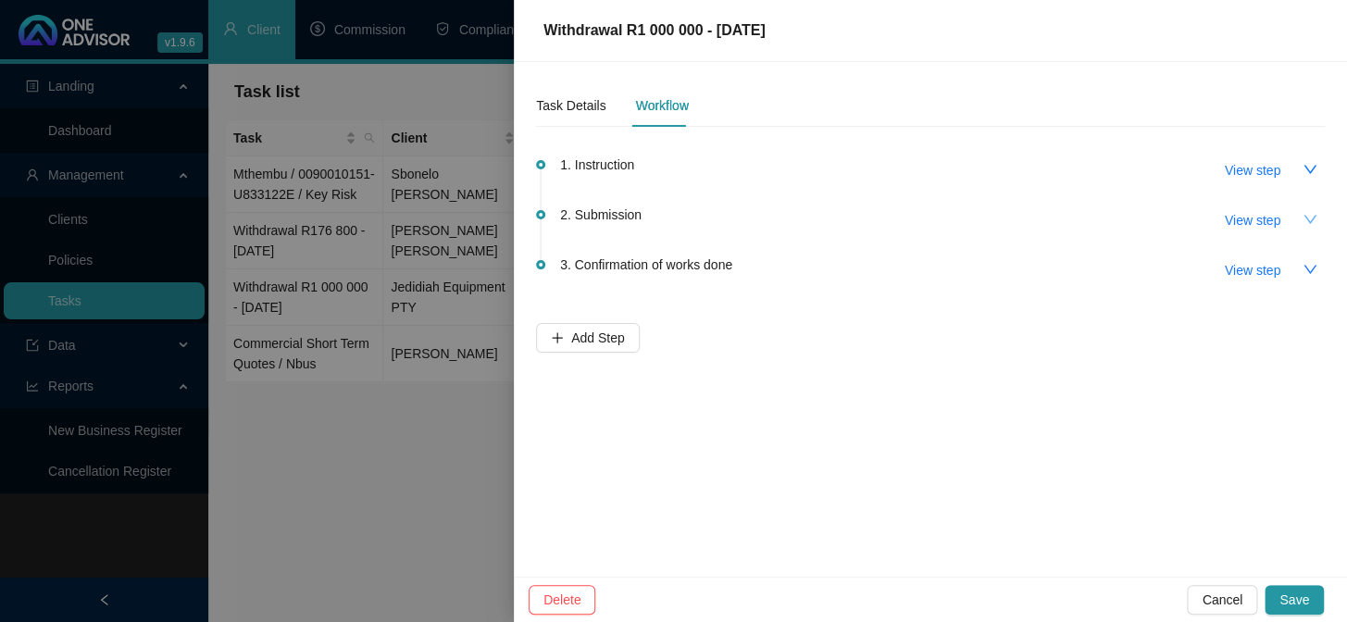
click at [1314, 223] on icon "down" at bounding box center [1309, 219] width 15 height 15
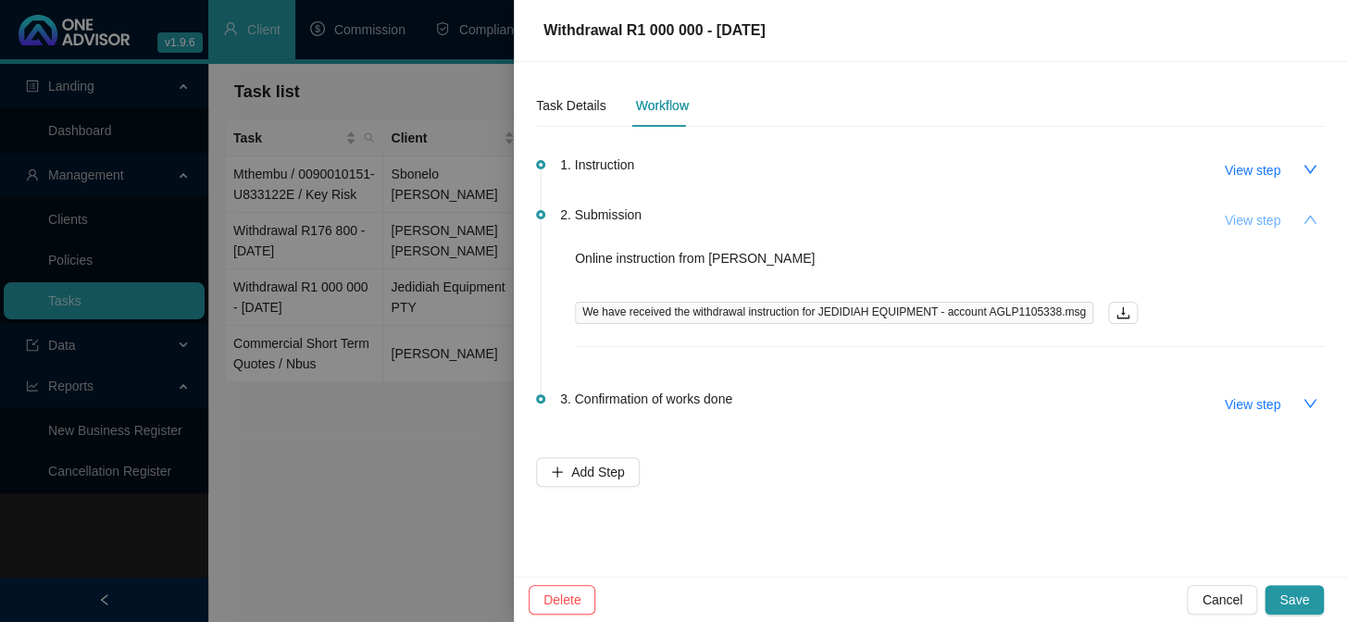
click at [1224, 220] on span "View step" at bounding box center [1252, 220] width 56 height 20
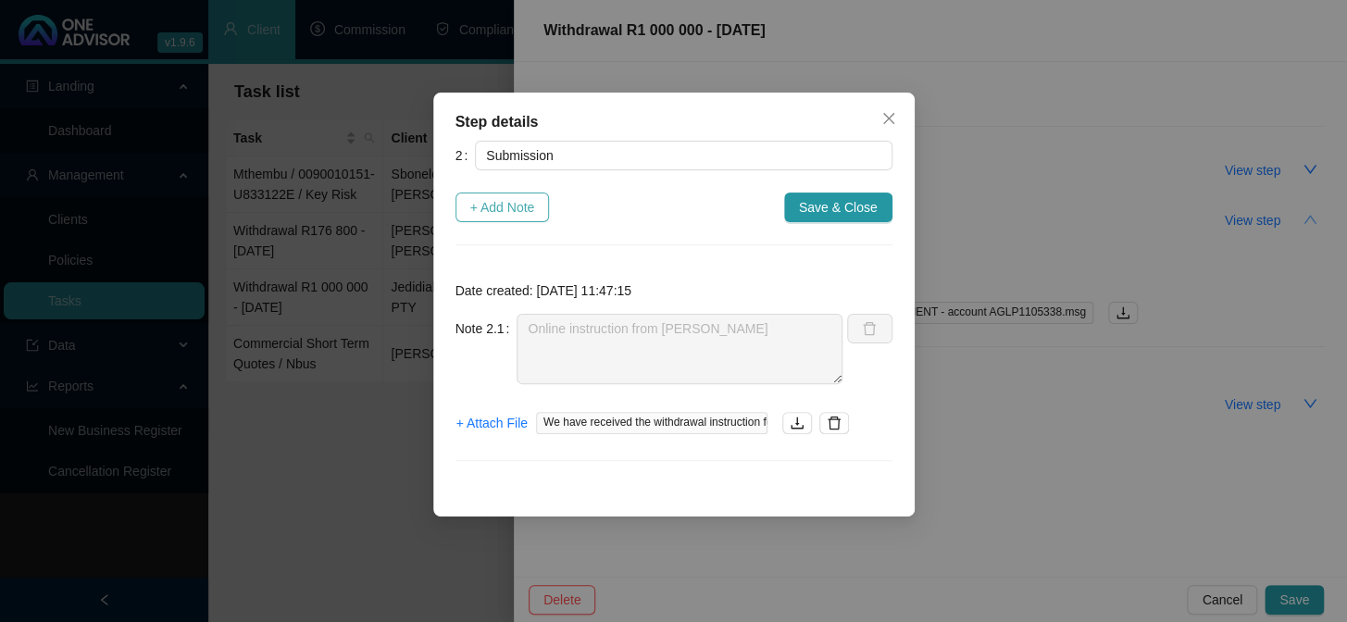
click at [514, 208] on span "+ Add Note" at bounding box center [502, 207] width 65 height 20
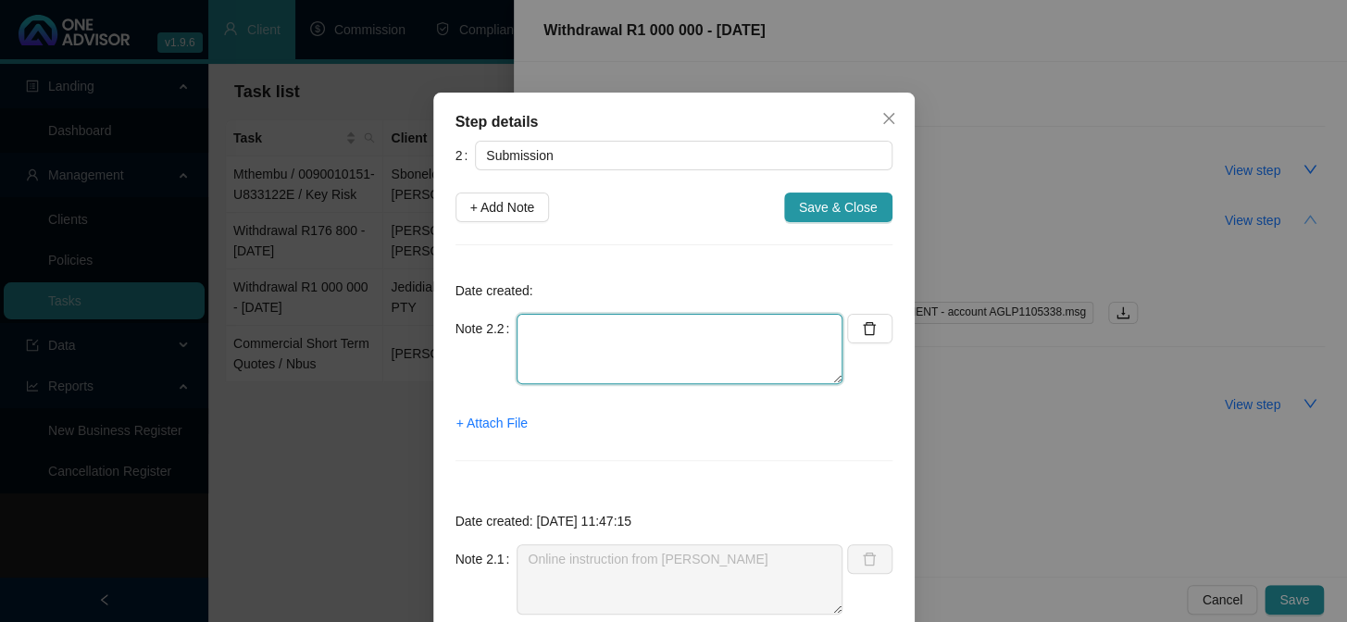
click at [551, 340] on textarea at bounding box center [679, 349] width 326 height 70
click at [536, 335] on textarea "28CONFIRMATION FROM [PERSON_NAME]" at bounding box center [679, 349] width 326 height 70
type textarea "[DATE] CONFIRMATION FROM [PERSON_NAME]"
click at [487, 419] on span "+ Attach File" at bounding box center [491, 423] width 71 height 20
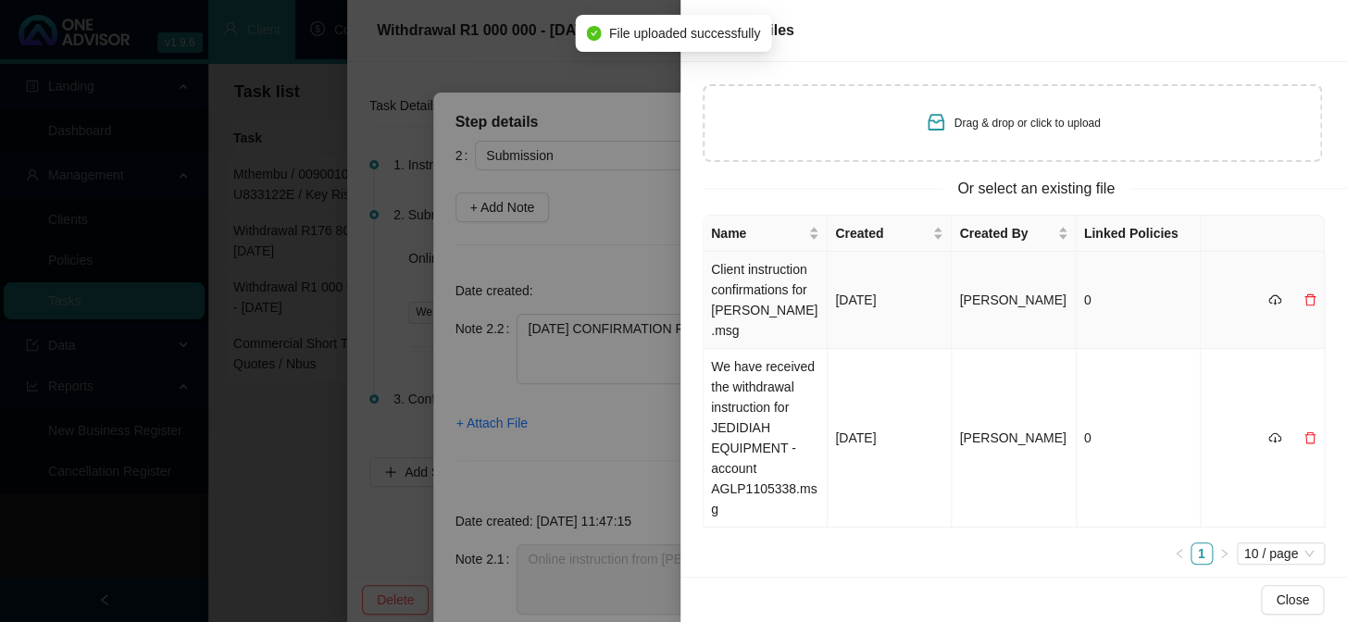
click at [724, 287] on td "Client instruction confirmations for [PERSON_NAME].msg" at bounding box center [765, 300] width 124 height 97
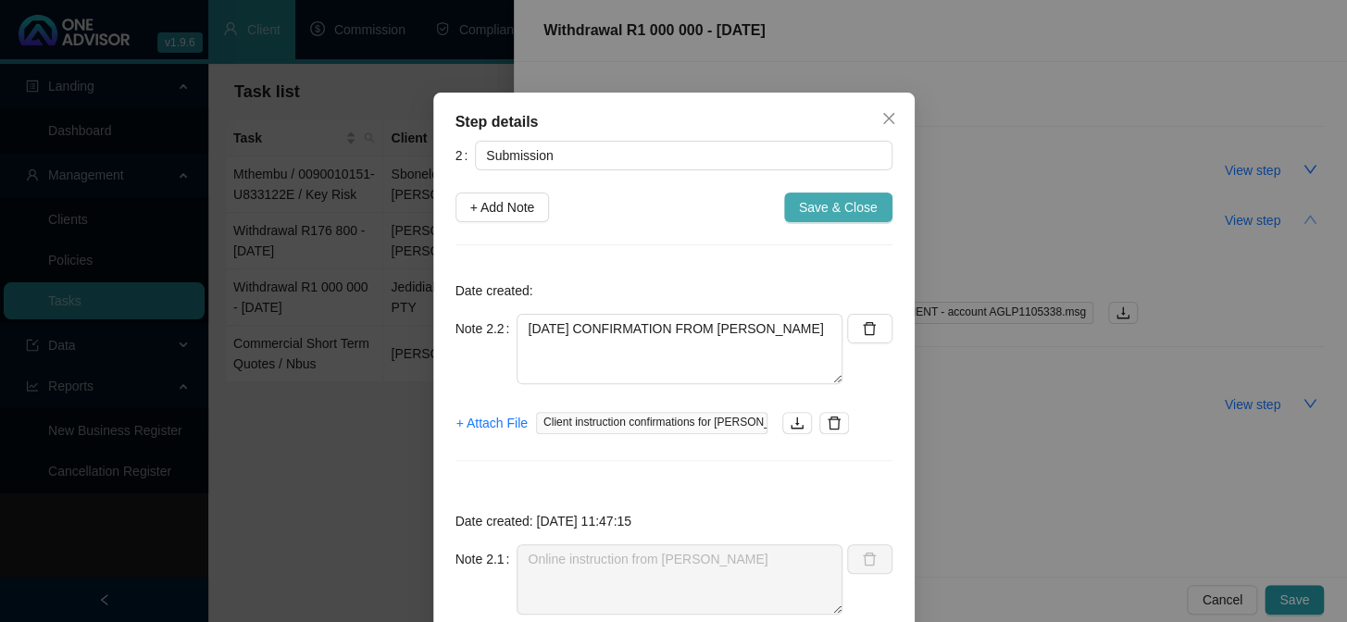
click at [823, 206] on span "Save & Close" at bounding box center [838, 207] width 79 height 20
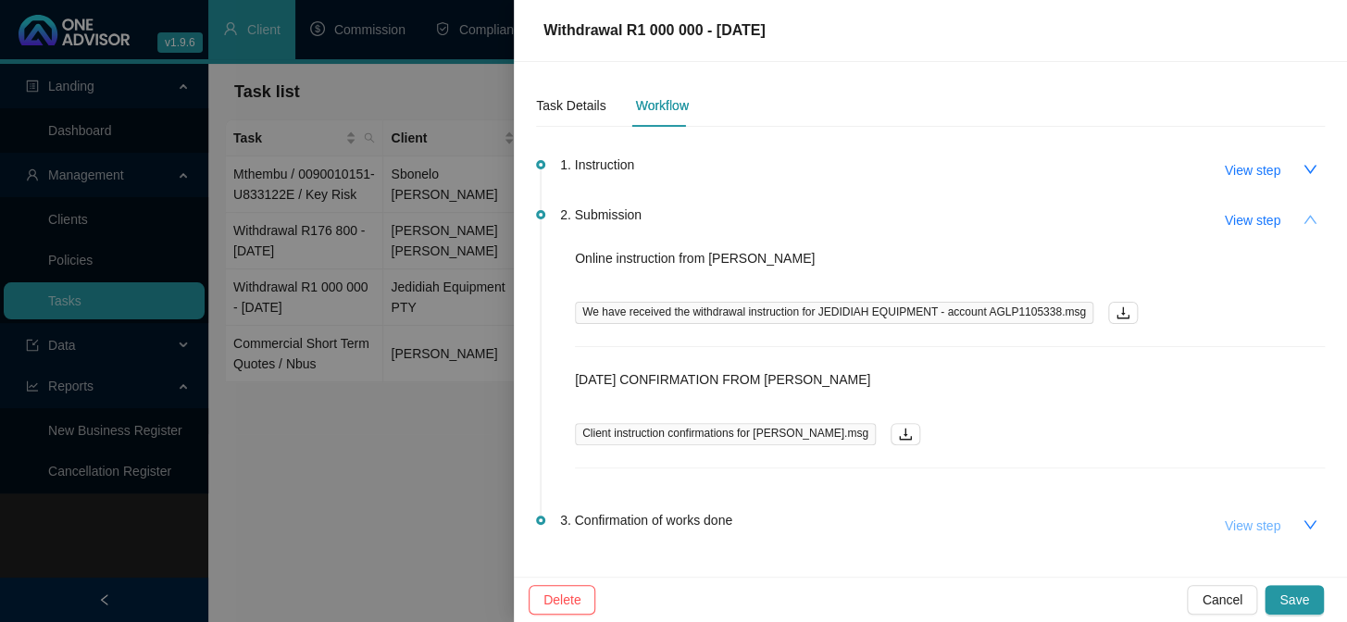
click at [1229, 528] on span "View step" at bounding box center [1252, 526] width 56 height 20
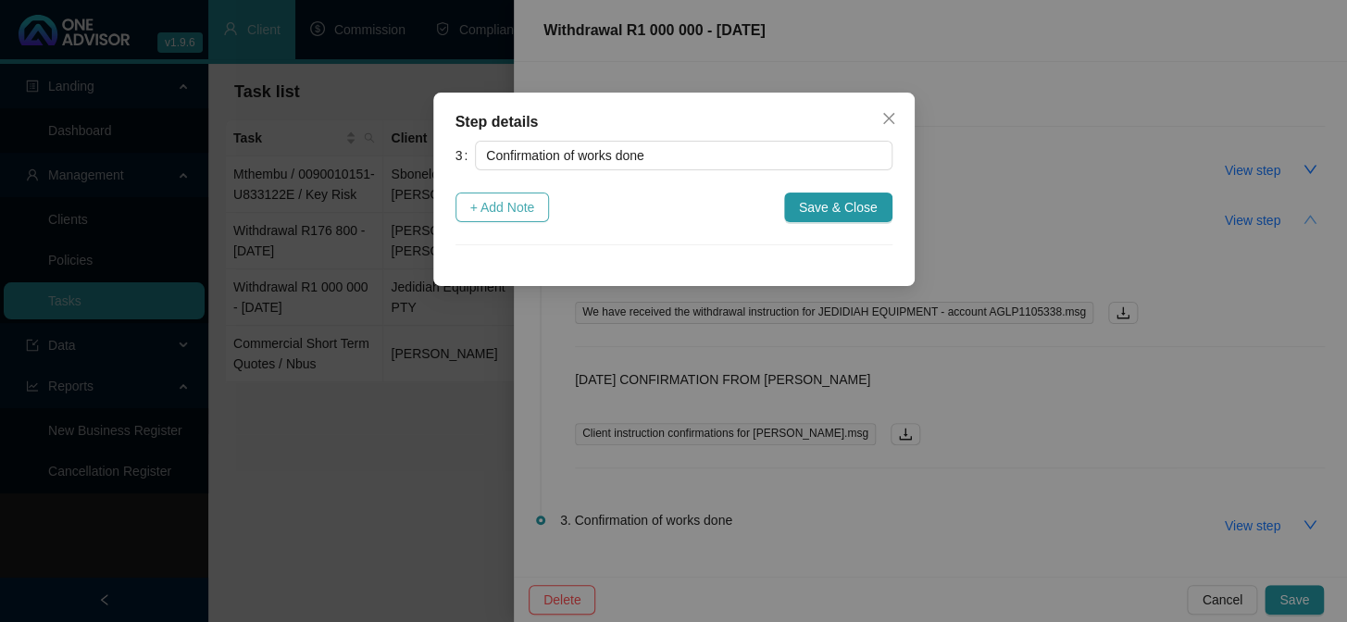
click at [484, 200] on span "+ Add Note" at bounding box center [502, 207] width 65 height 20
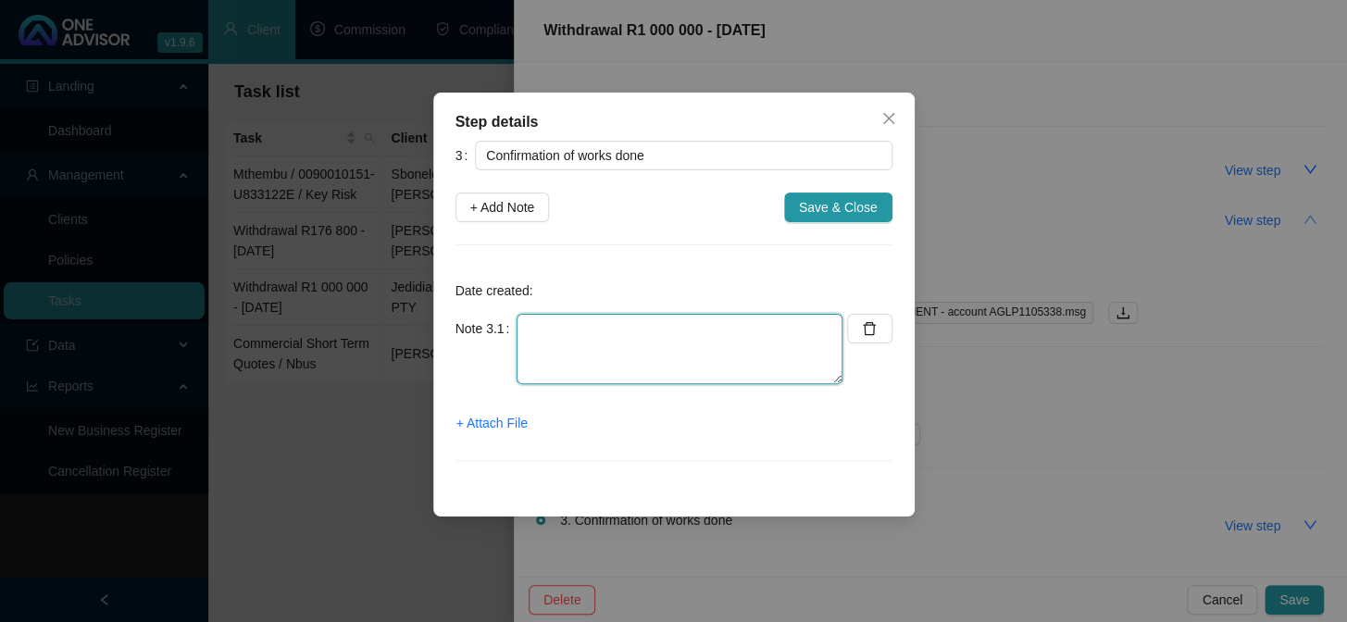
click at [559, 324] on textarea at bounding box center [679, 349] width 326 height 70
type textarea "[DATE] CONFIRMATION EMAILED TO CLIENT"
click at [496, 423] on span "+ Attach File" at bounding box center [491, 423] width 71 height 20
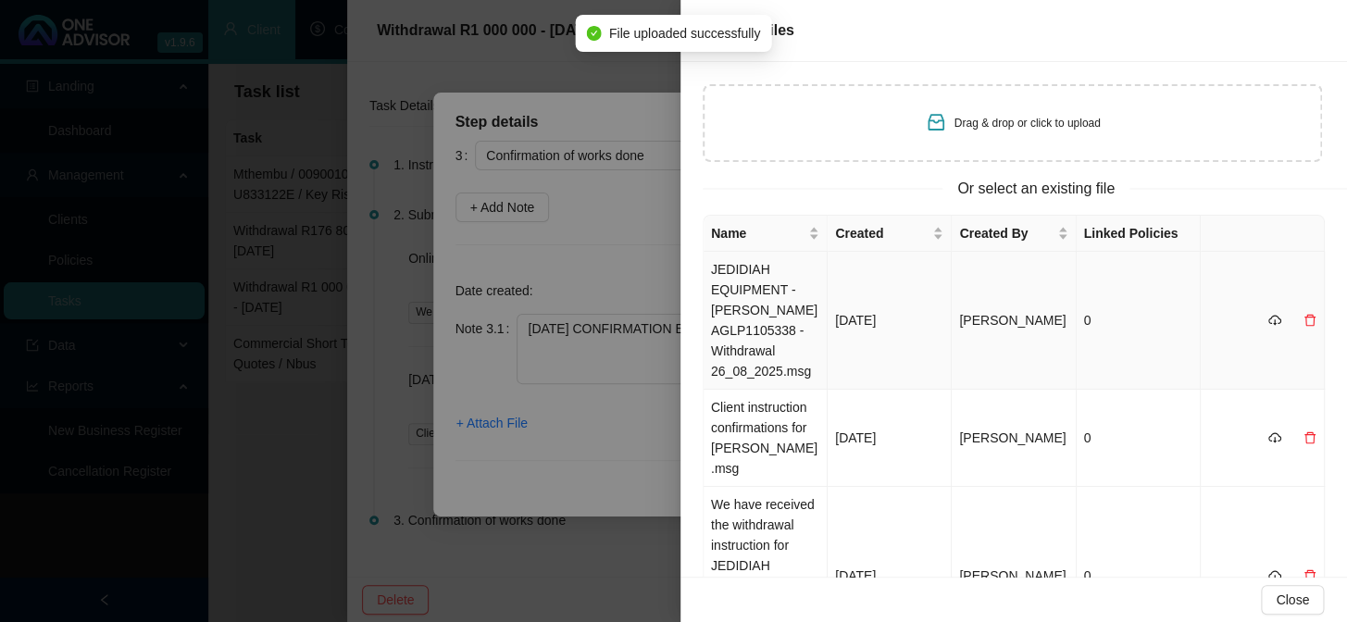
click at [741, 305] on td "JEDIDIAH EQUIPMENT - [PERSON_NAME] AGLP1105338 - Withdrawal 26_08_2025.msg" at bounding box center [765, 321] width 124 height 138
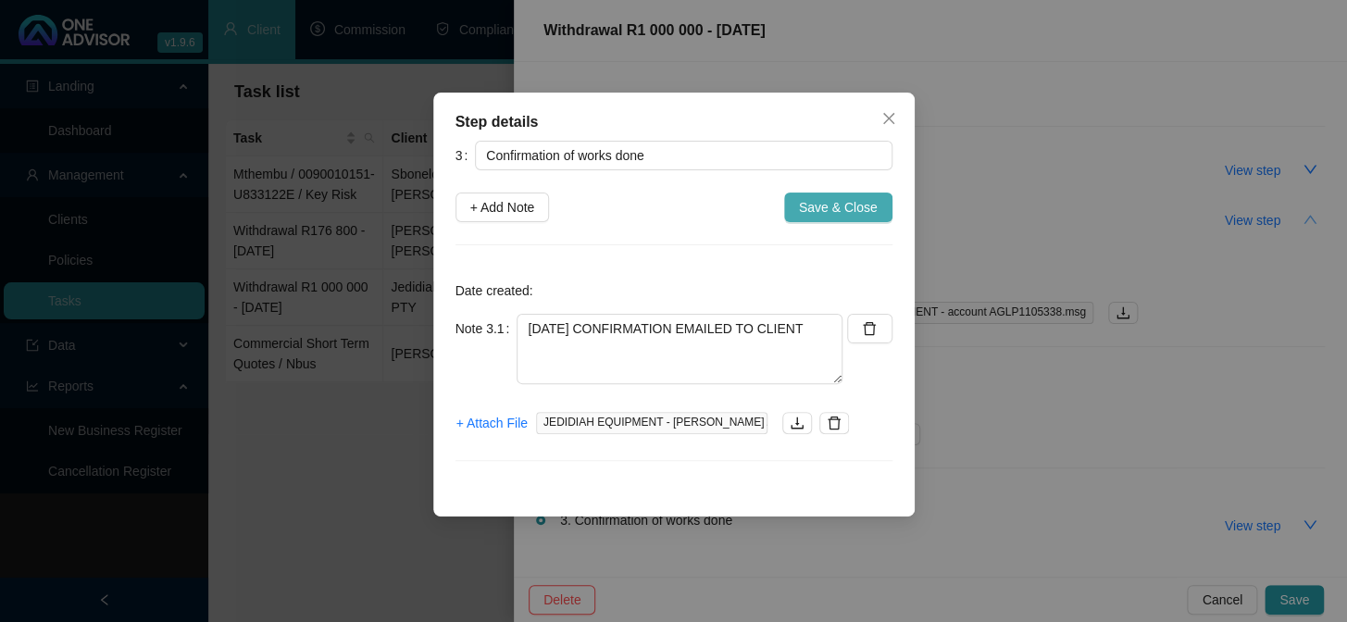
click at [844, 209] on span "Save & Close" at bounding box center [838, 207] width 79 height 20
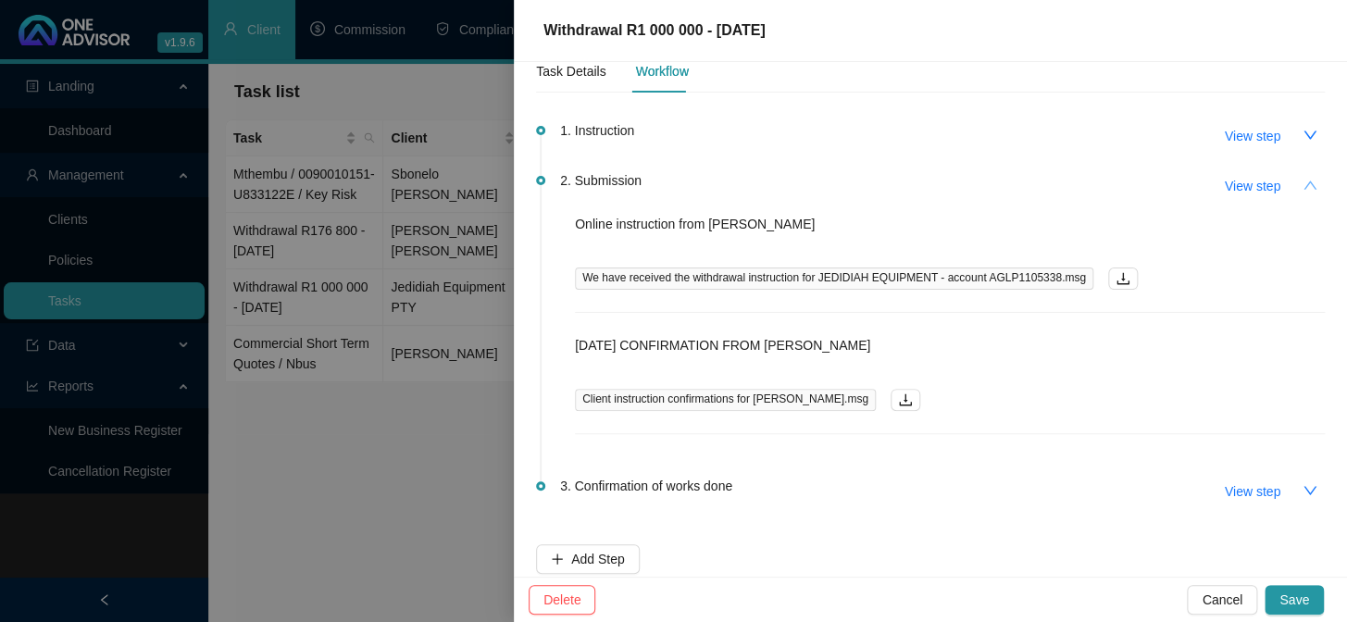
scroll to position [52, 0]
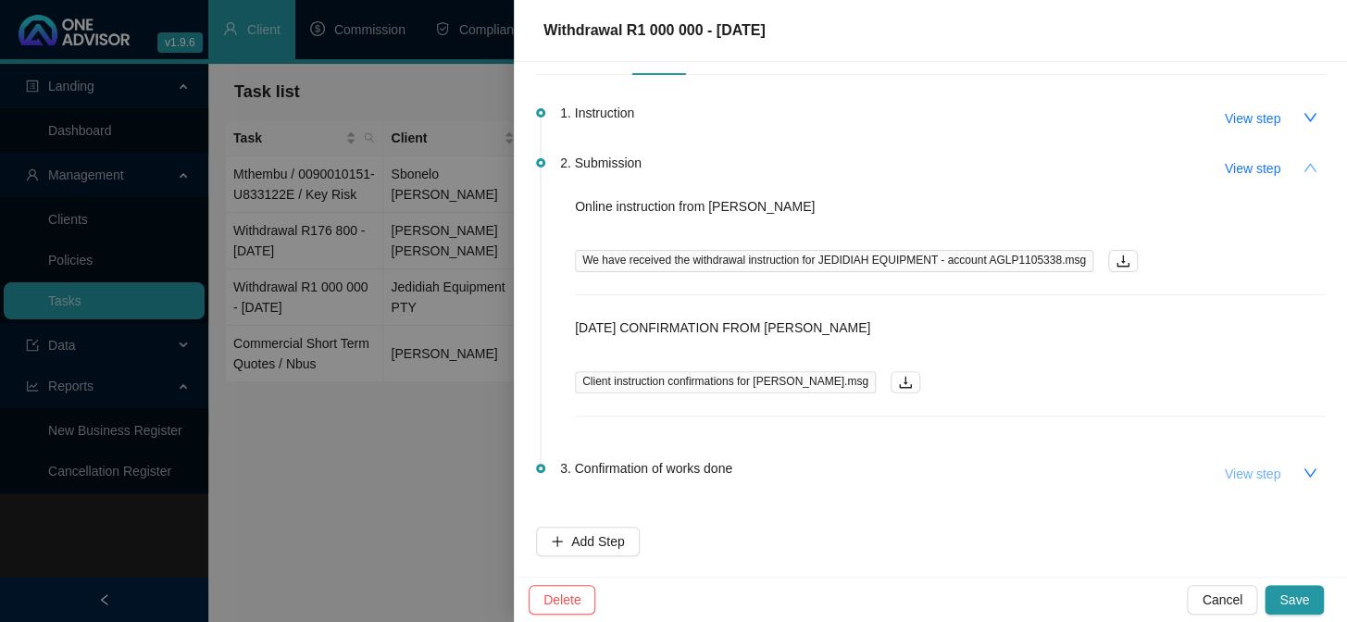
click at [1224, 470] on span "View step" at bounding box center [1252, 474] width 56 height 20
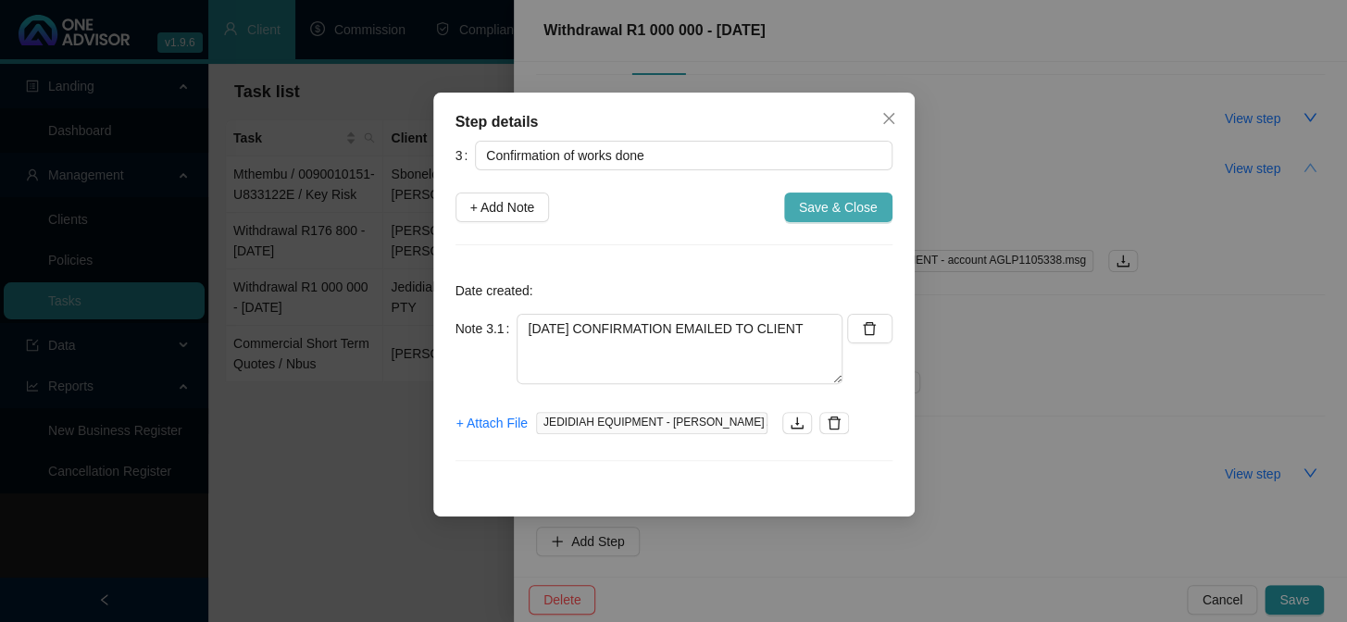
click at [834, 195] on button "Save & Close" at bounding box center [838, 208] width 108 height 30
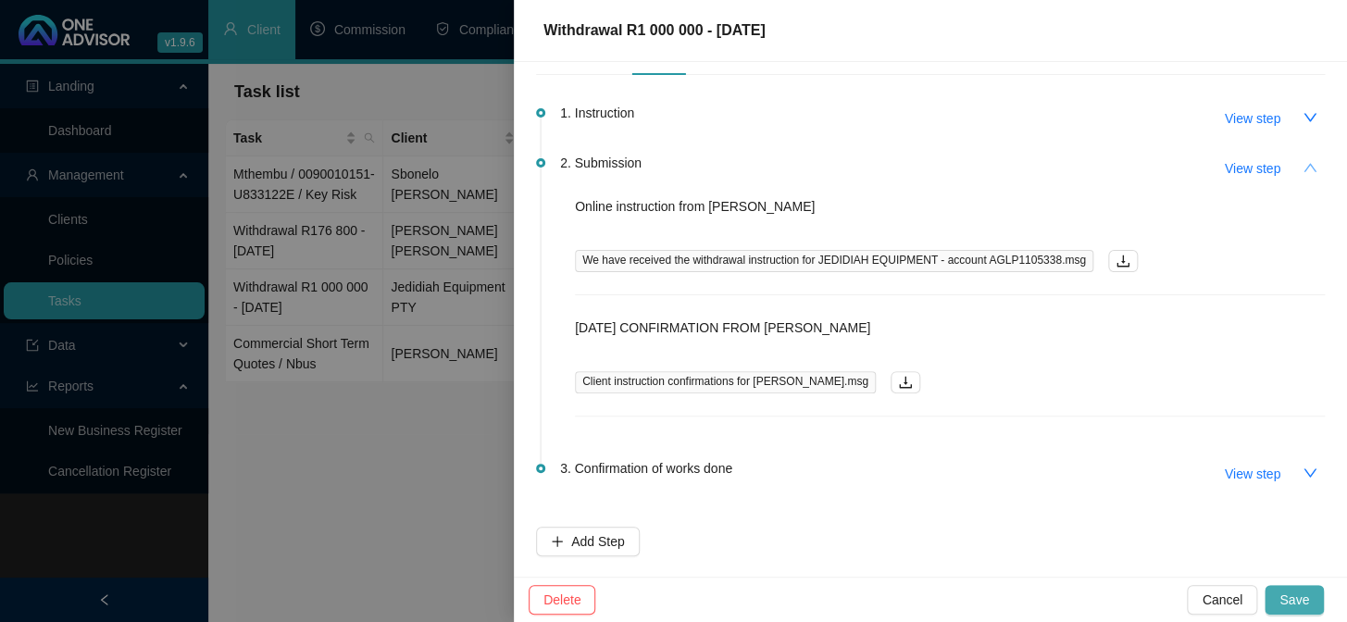
click at [1296, 597] on span "Save" at bounding box center [1294, 600] width 30 height 20
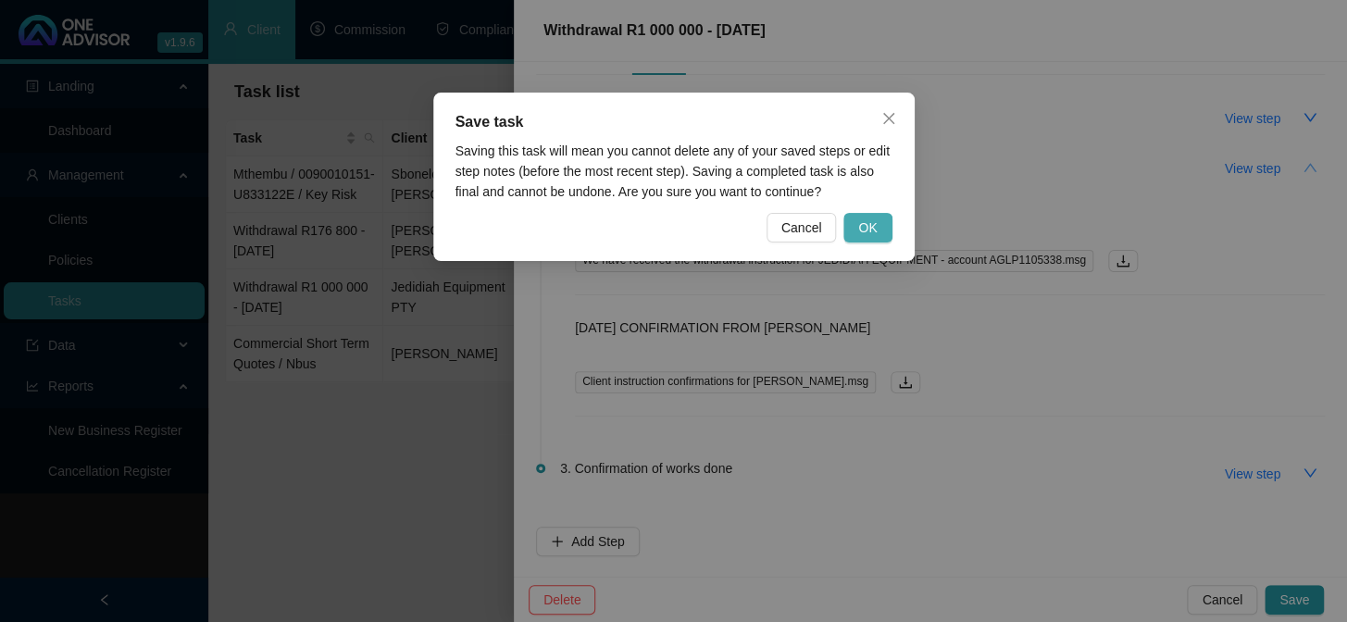
click at [878, 222] on button "OK" at bounding box center [867, 228] width 48 height 30
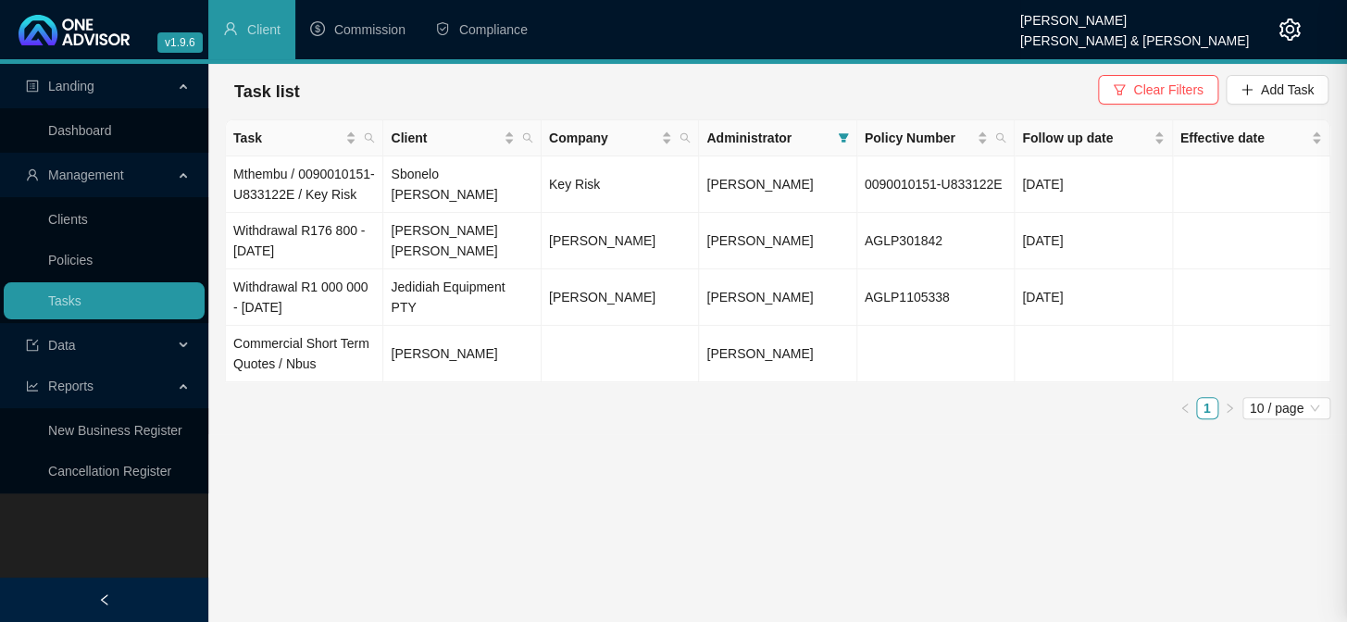
scroll to position [0, 0]
click at [313, 315] on td "Withdrawal R1 000 000 - [DATE]" at bounding box center [304, 297] width 157 height 56
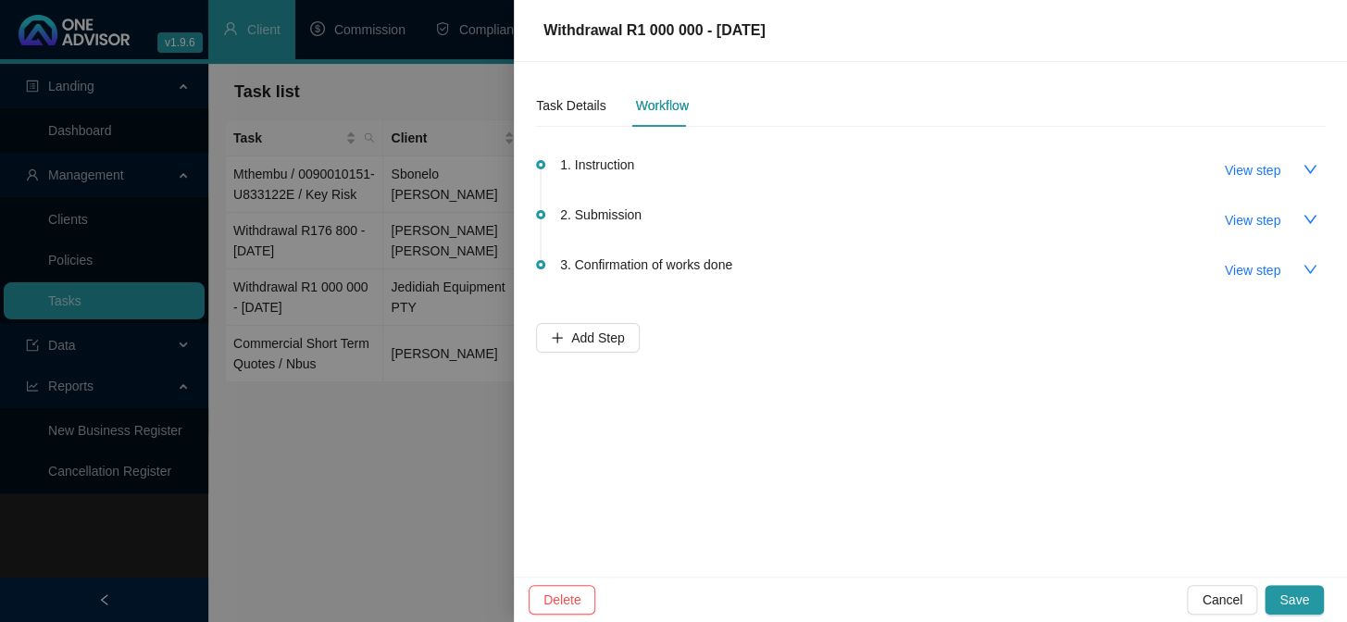
click at [374, 460] on div at bounding box center [673, 311] width 1347 height 622
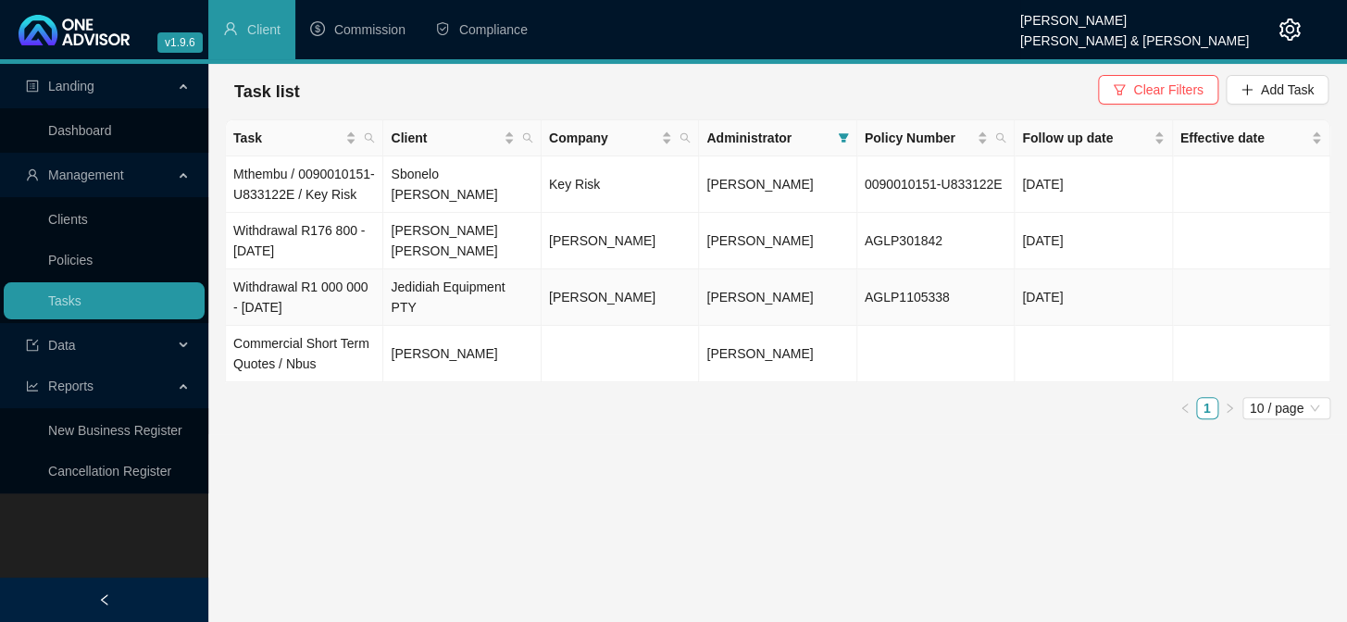
click at [277, 307] on td "Withdrawal R1 000 000 - [DATE]" at bounding box center [304, 297] width 157 height 56
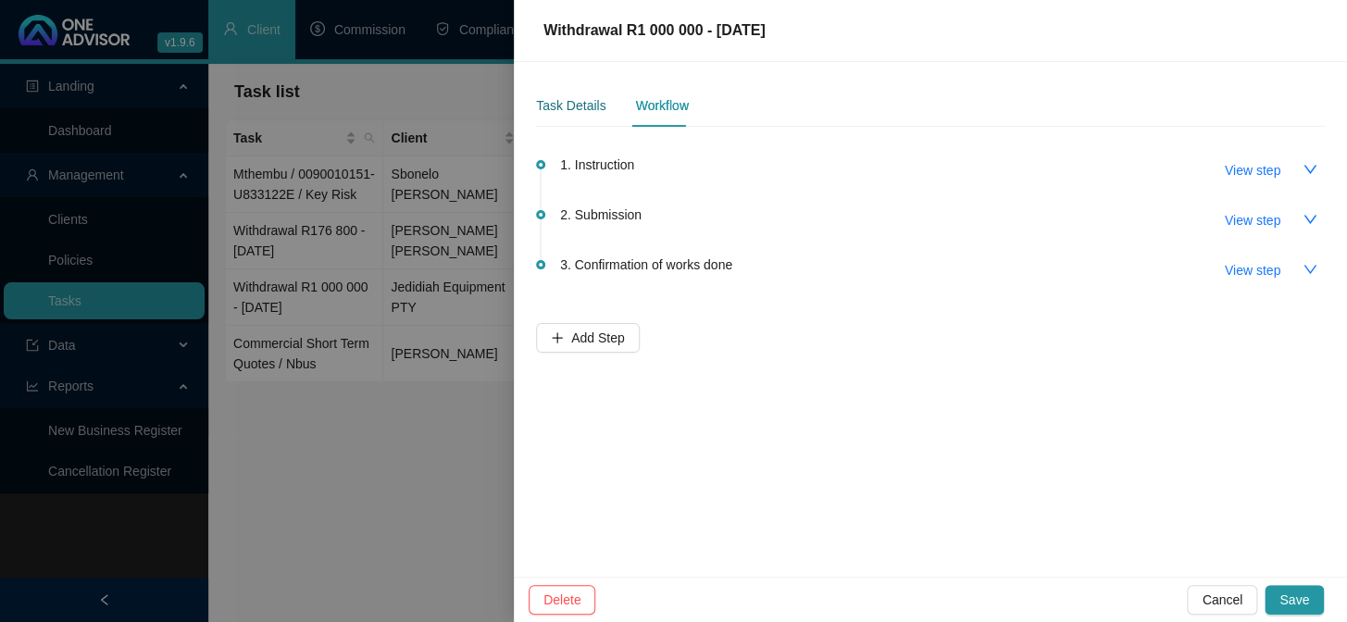
click at [580, 101] on div "Task Details" at bounding box center [570, 105] width 69 height 20
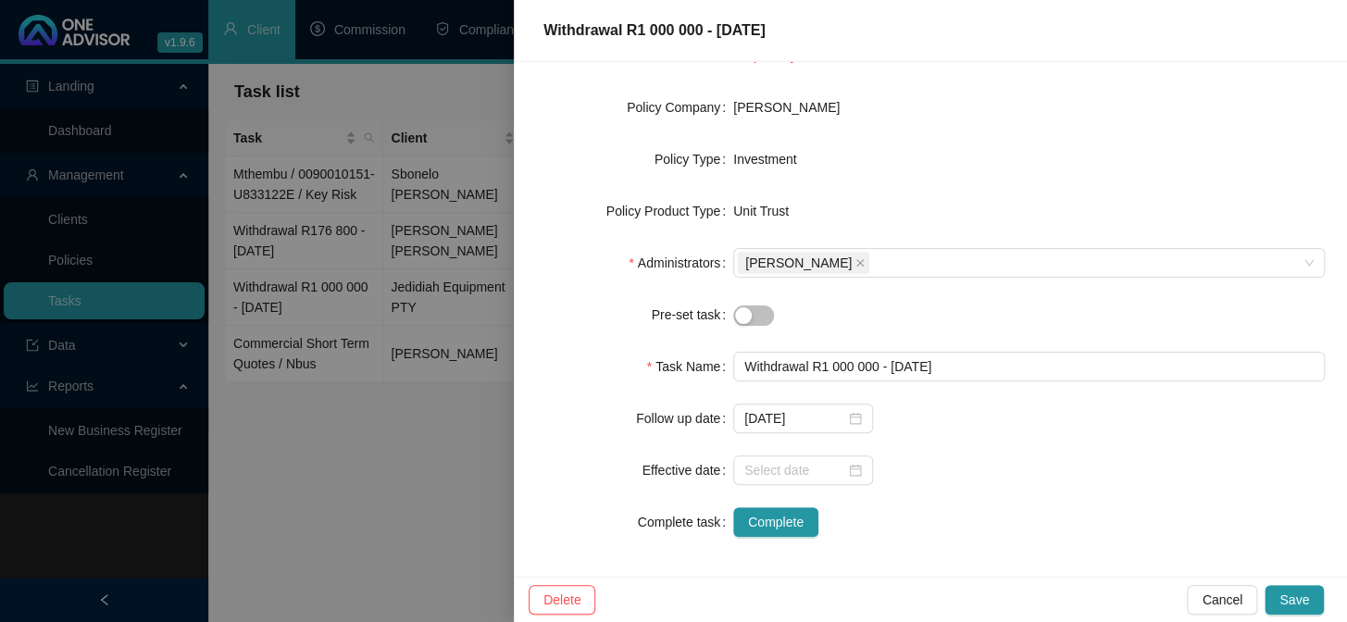
scroll to position [259, 0]
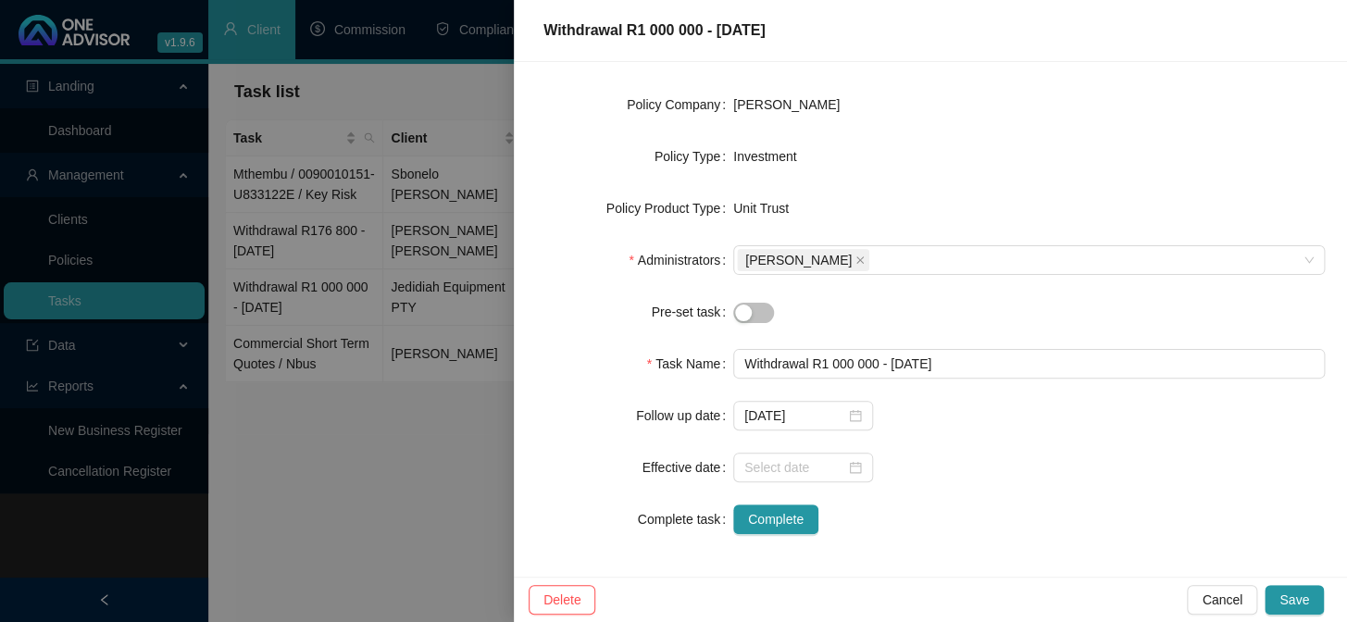
click at [331, 503] on div at bounding box center [673, 311] width 1347 height 622
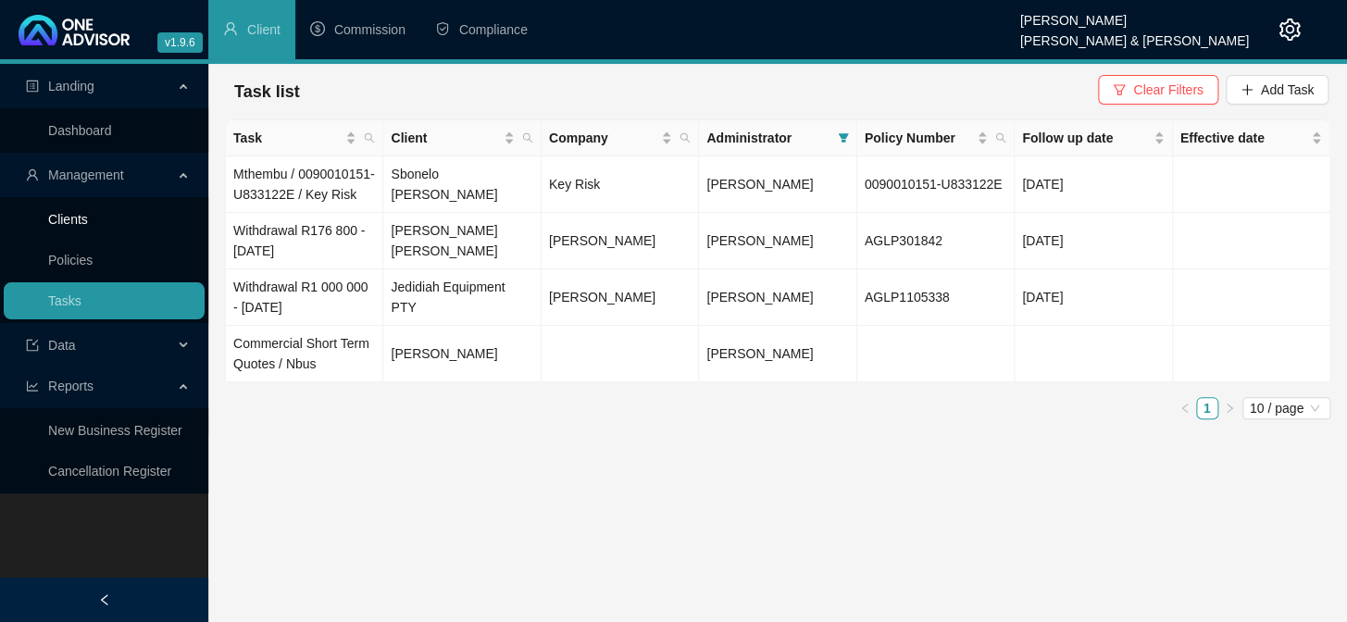
click at [70, 219] on link "Clients" at bounding box center [68, 219] width 40 height 15
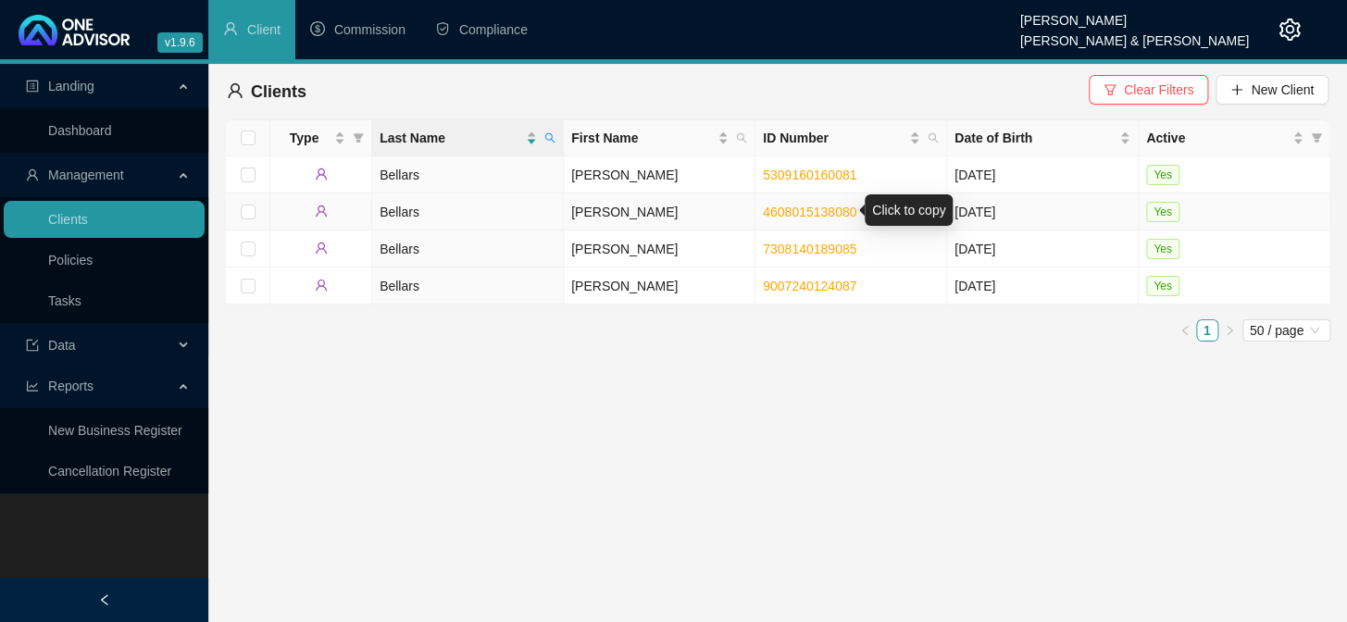
click at [786, 212] on link "4608015138080" at bounding box center [809, 212] width 93 height 15
